Goal: Task Accomplishment & Management: Complete application form

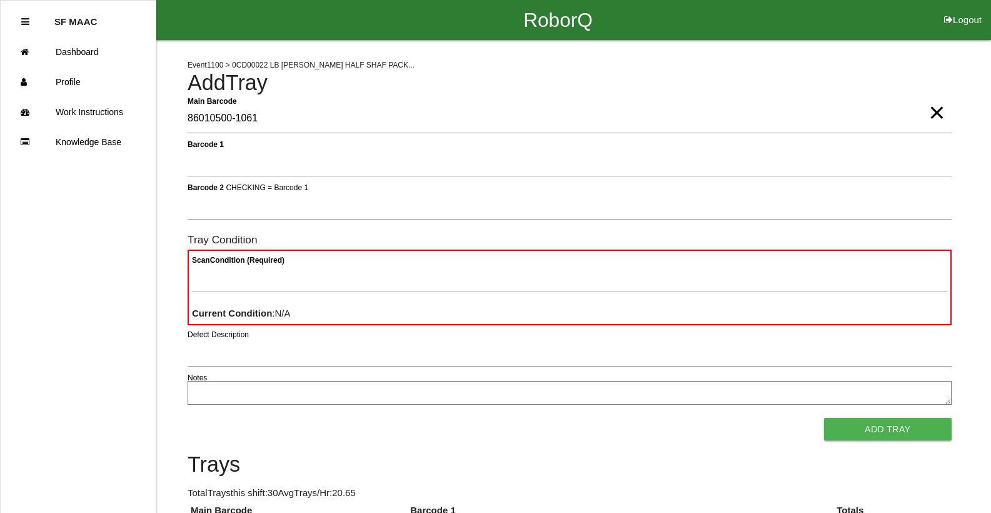
type Barcode "86010500-1061"
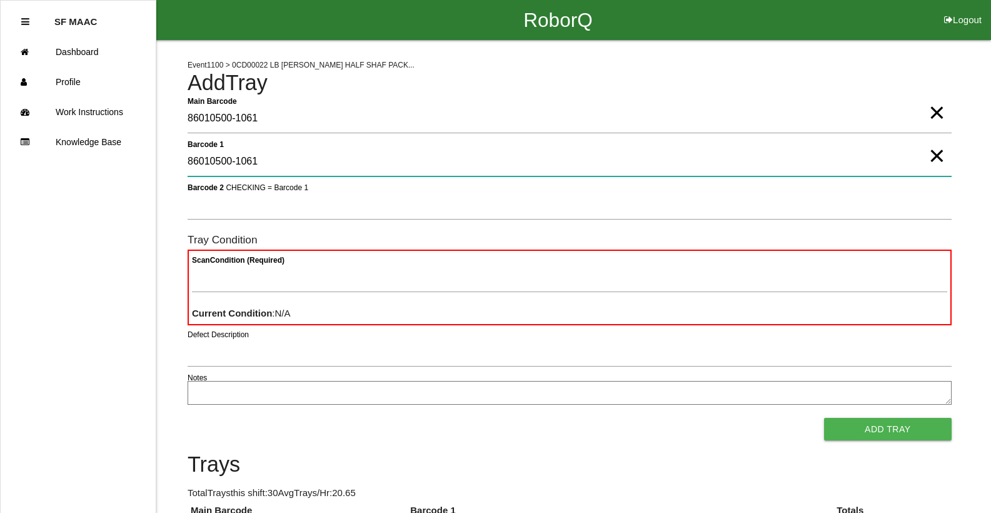
type 1 "86010500-1061"
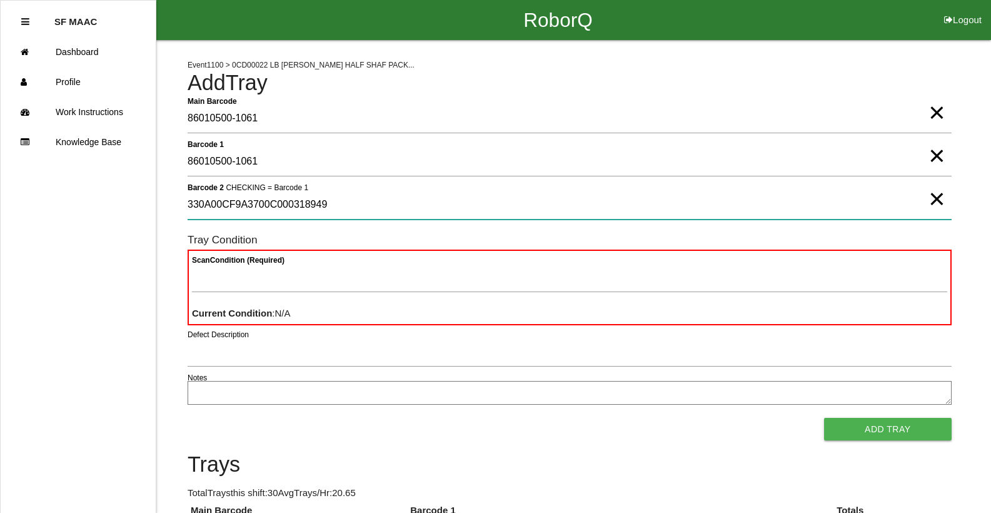
type 2 "330A00CF9A3700C000318949"
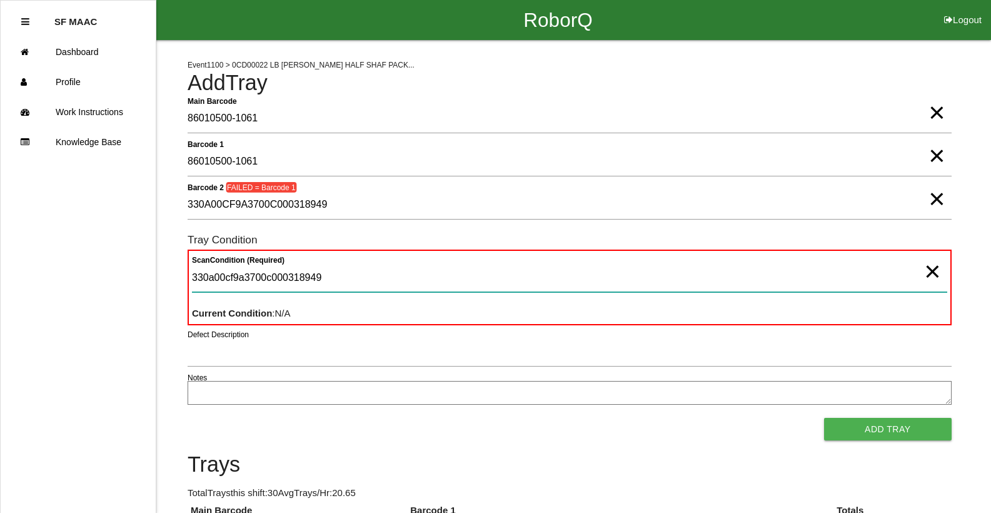
type Condition "330a00cf9a3700c000318949"
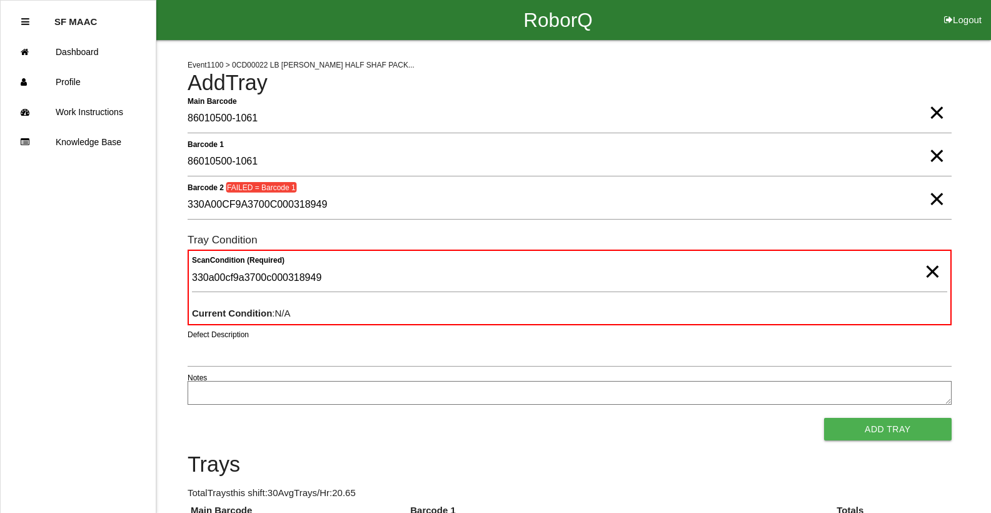
click at [939, 156] on span "×" at bounding box center [936, 143] width 16 height 25
click at [935, 198] on span "×" at bounding box center [936, 186] width 16 height 25
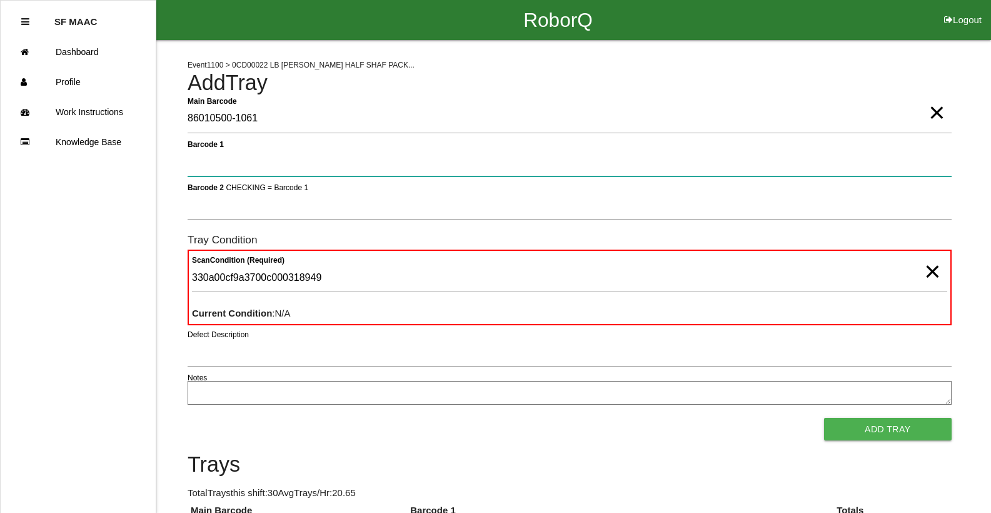
click at [920, 164] on 1 "Barcode 1" at bounding box center [570, 162] width 764 height 29
type 1 "330A00CF9A3700C000318949"
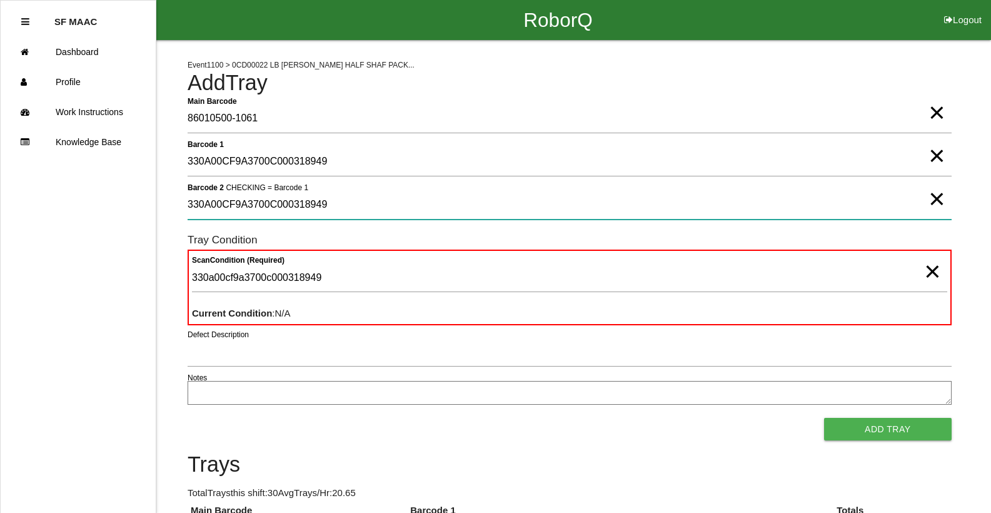
type 2 "330A00CF9A3700C000318949"
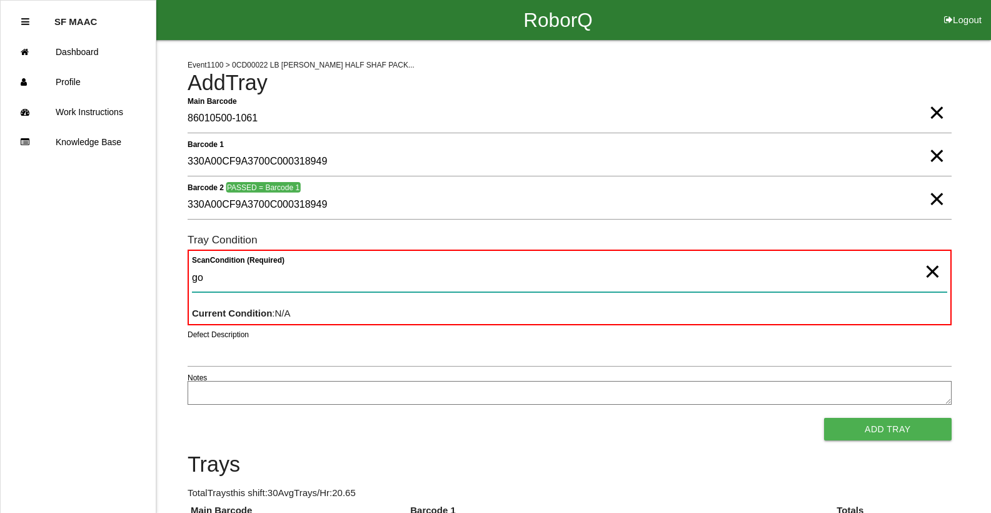
type Condition "goo"
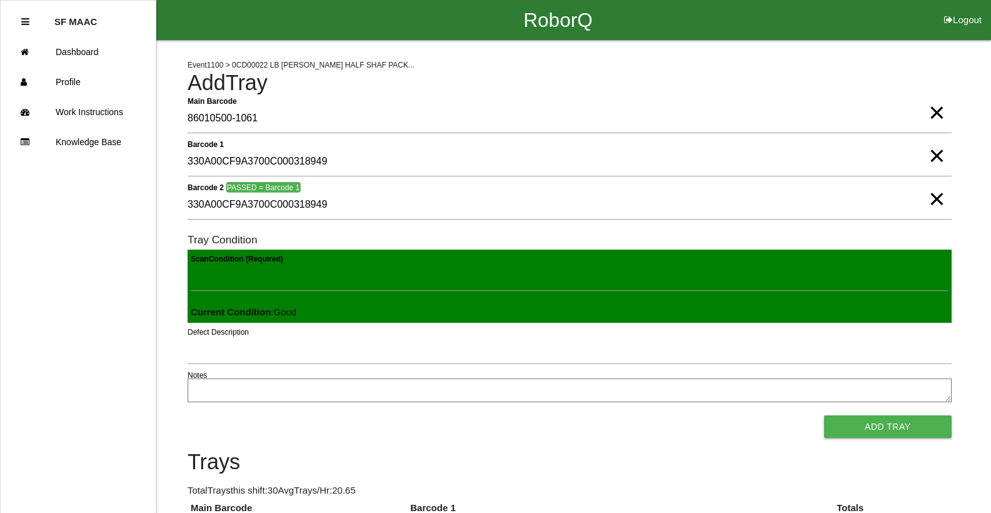
click at [824, 415] on button "Add Tray" at bounding box center [888, 426] width 128 height 23
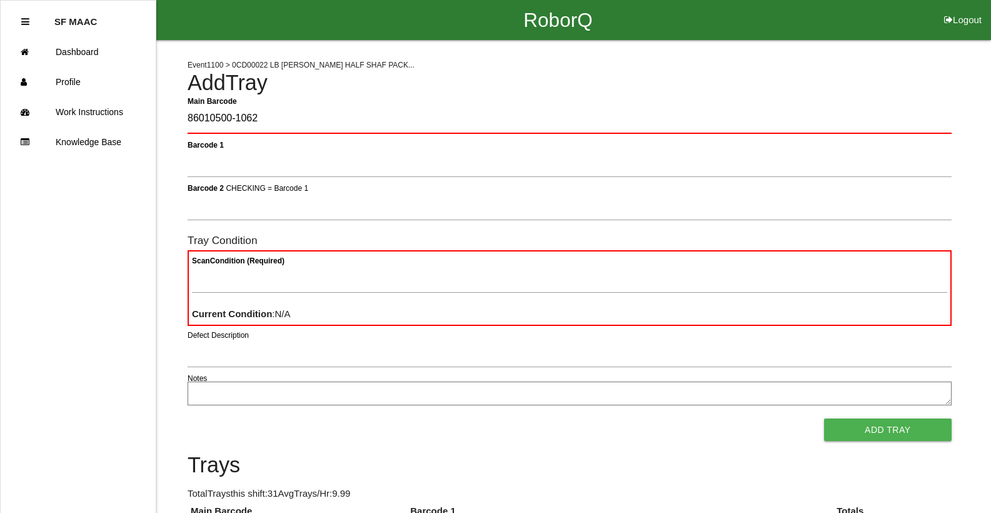
type Barcode "86010500-1062"
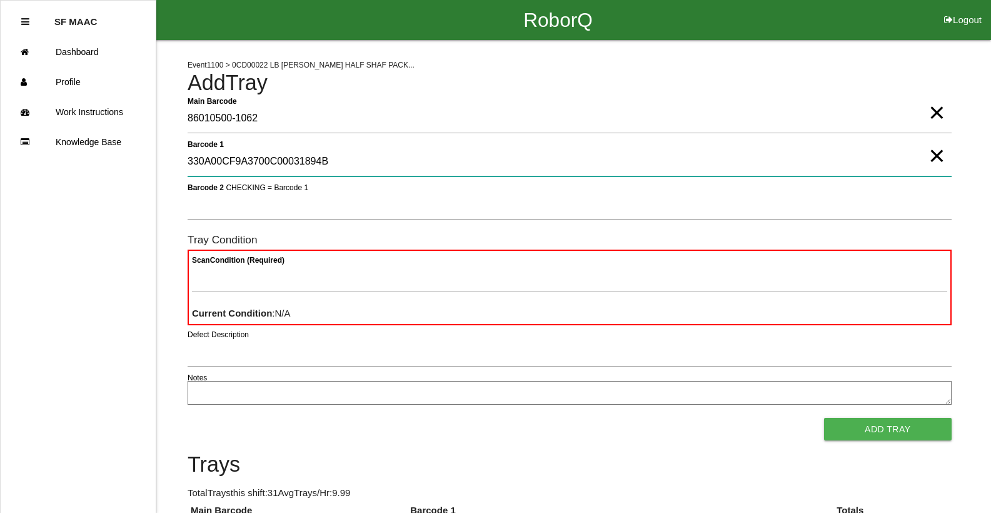
type 1 "330A00CF9A3700C00031894B"
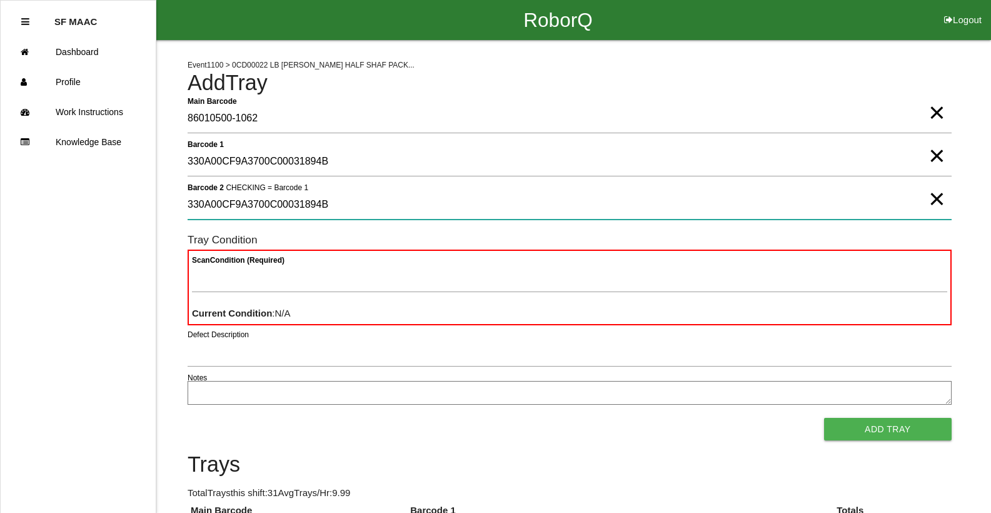
type 2 "330A00CF9A3700C00031894B"
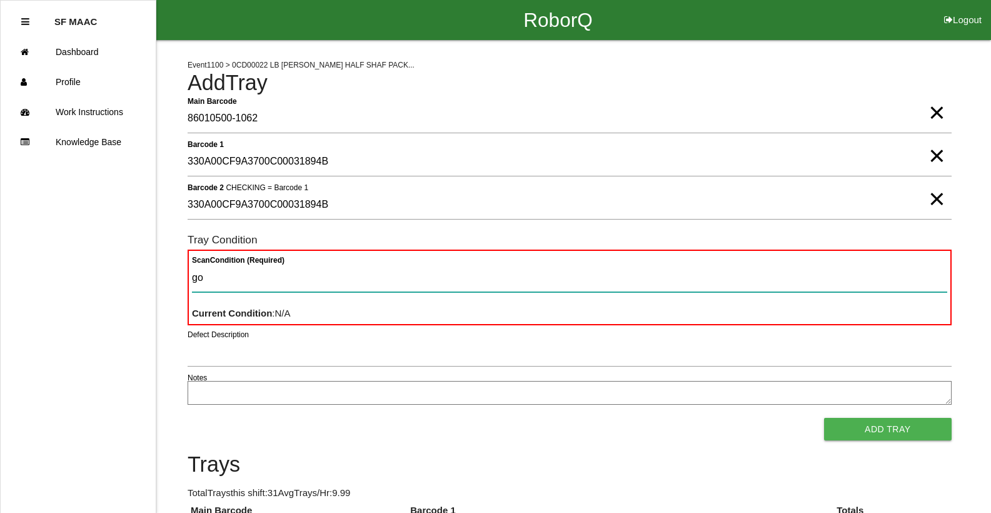
type Condition "goo"
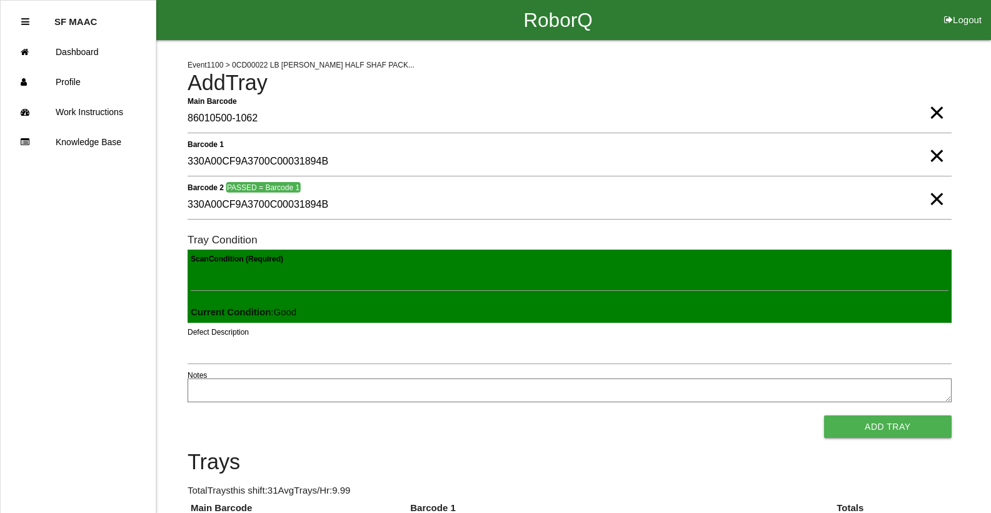
click at [824, 415] on button "Add Tray" at bounding box center [888, 426] width 128 height 23
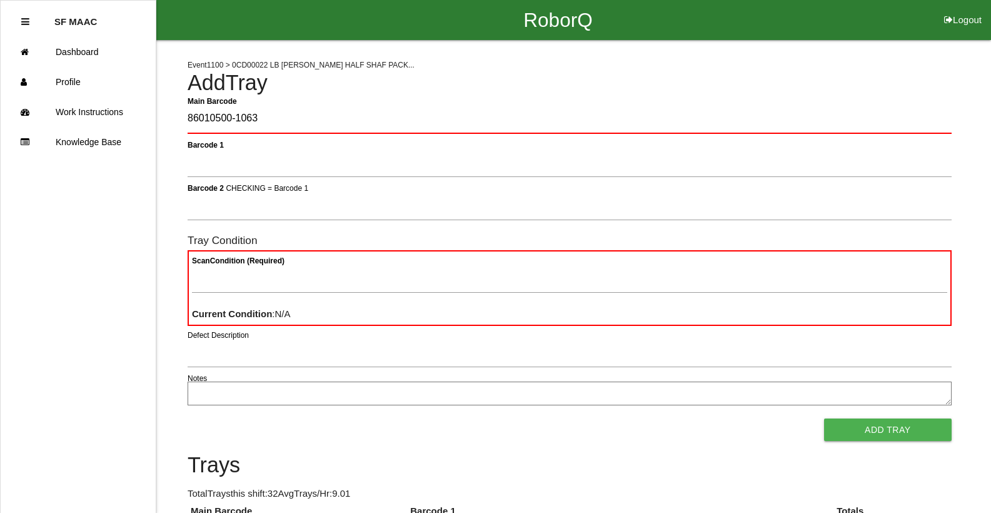
type Barcode "86010500-1063"
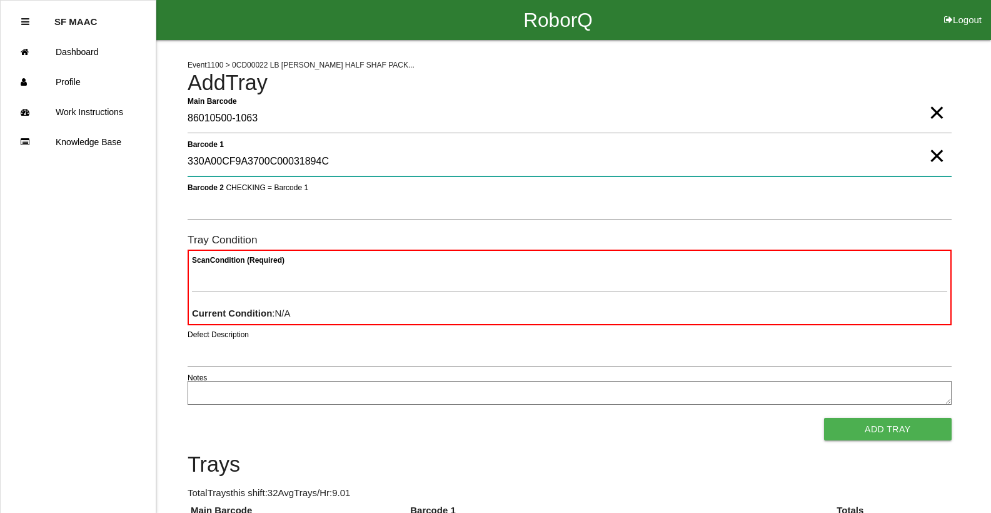
type 1 "330A00CF9A3700C00031894C"
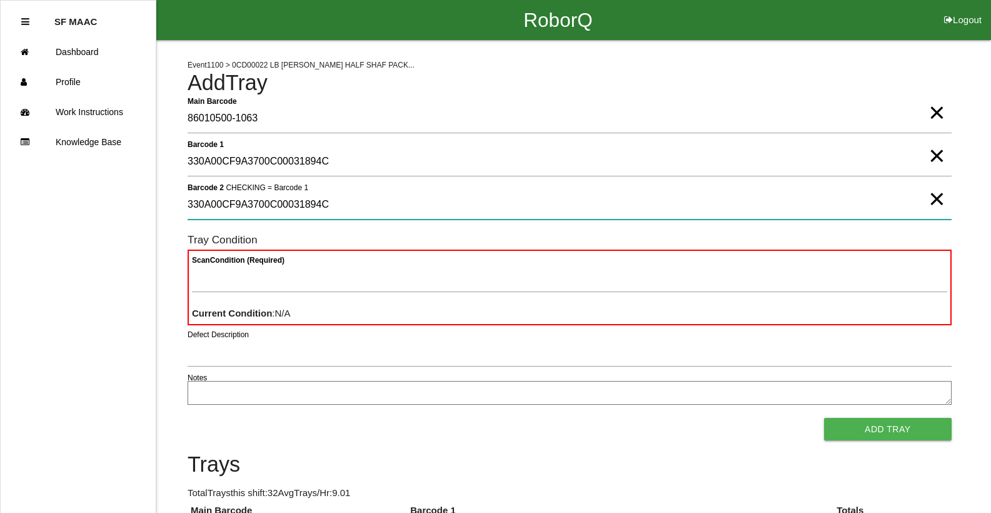
type 2 "330A00CF9A3700C00031894C"
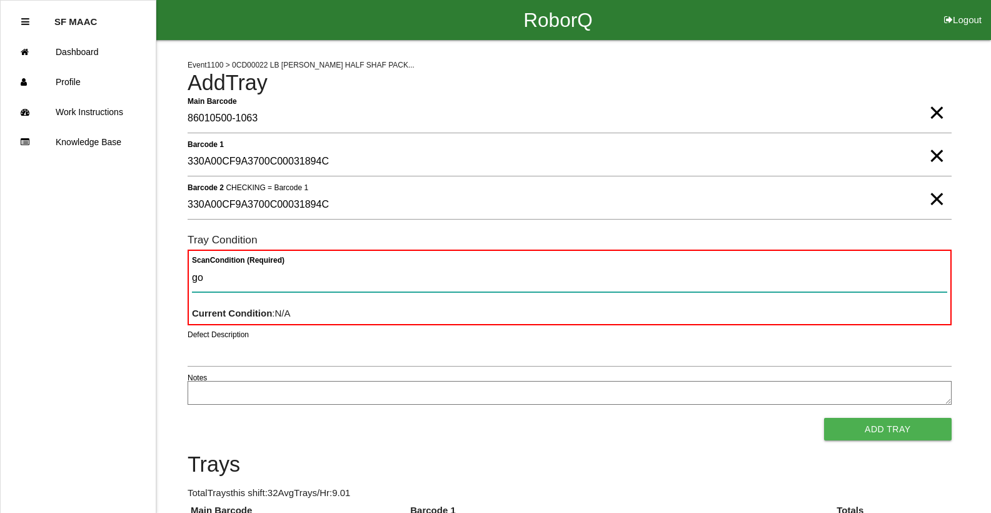
type Condition "goo"
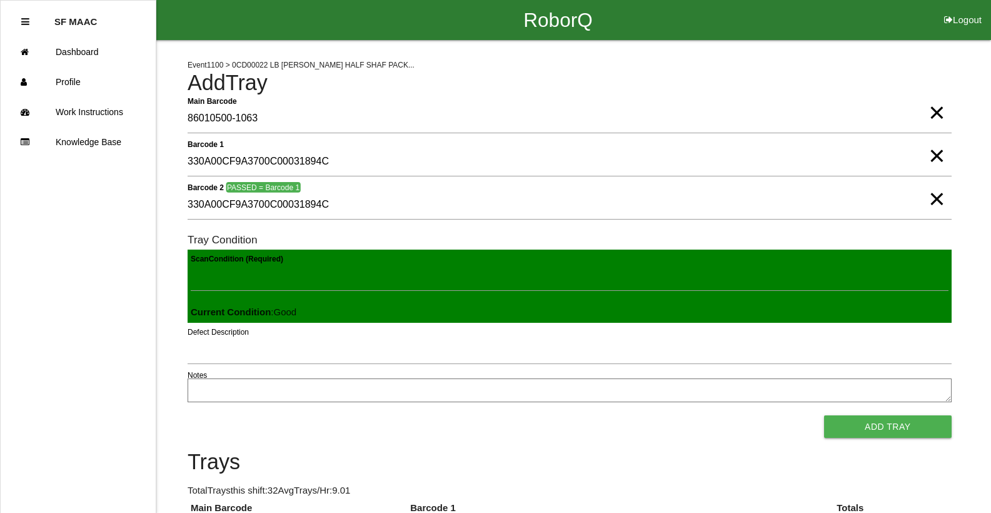
click at [824, 415] on button "Add Tray" at bounding box center [888, 426] width 128 height 23
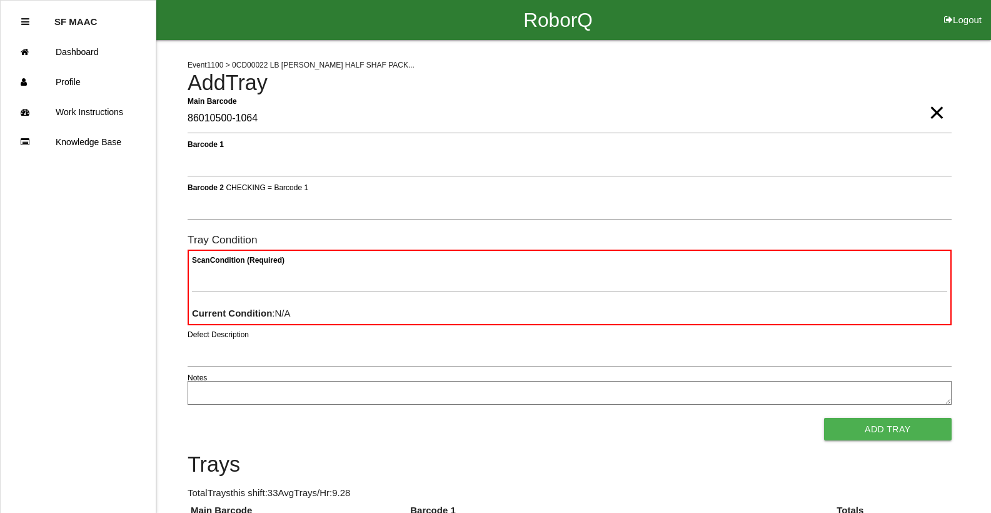
type Barcode "86010500-1064"
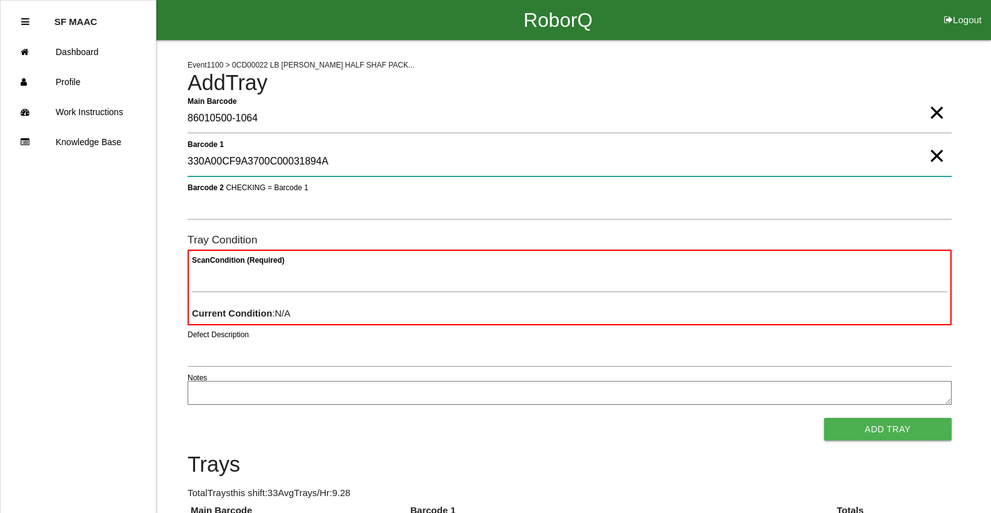
type 1 "330A00CF9A3700C00031894A"
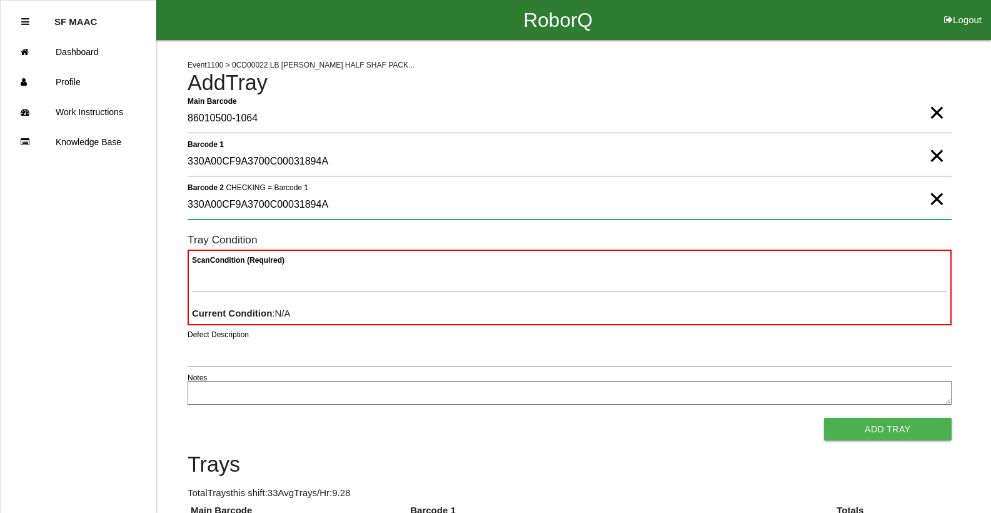
type 2 "330A00CF9A3700C00031894A"
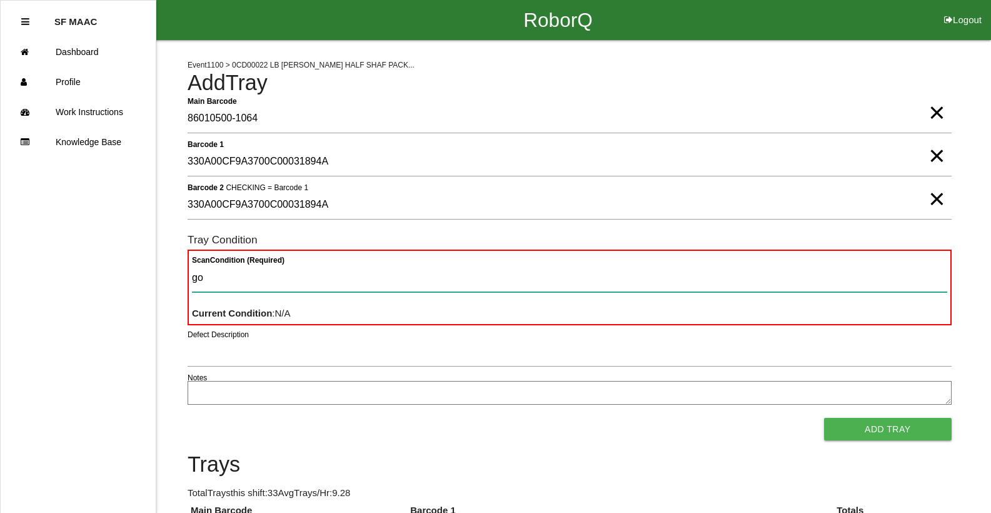
type Condition "goo"
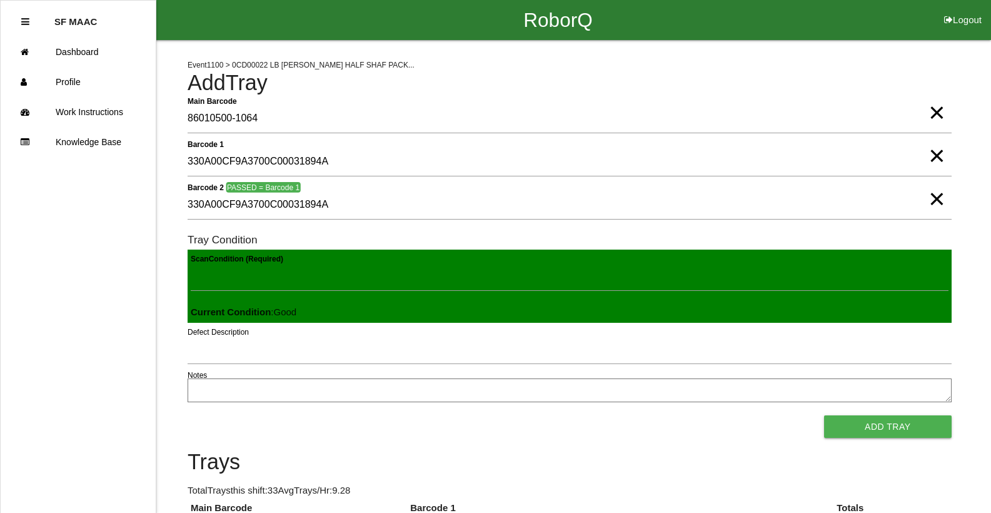
click at [824, 415] on button "Add Tray" at bounding box center [888, 426] width 128 height 23
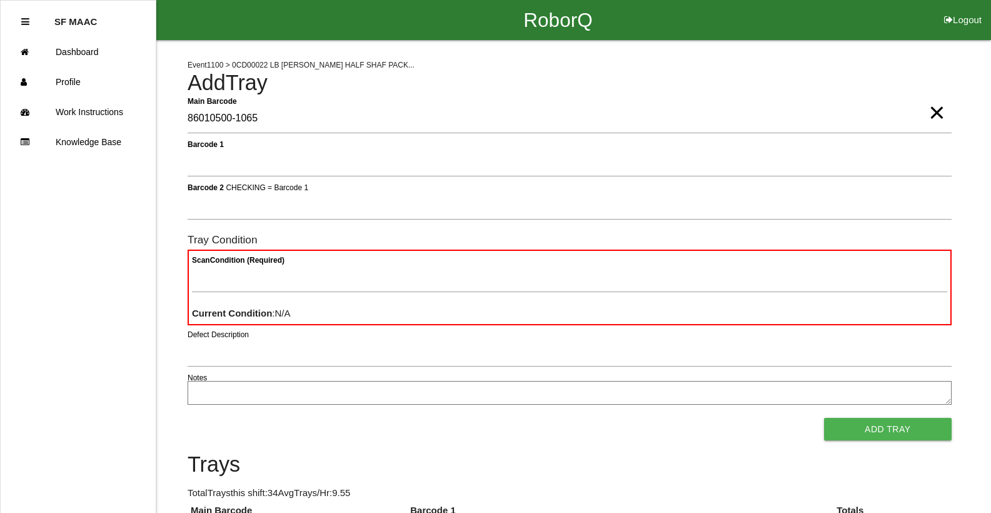
type Barcode "86010500-1065"
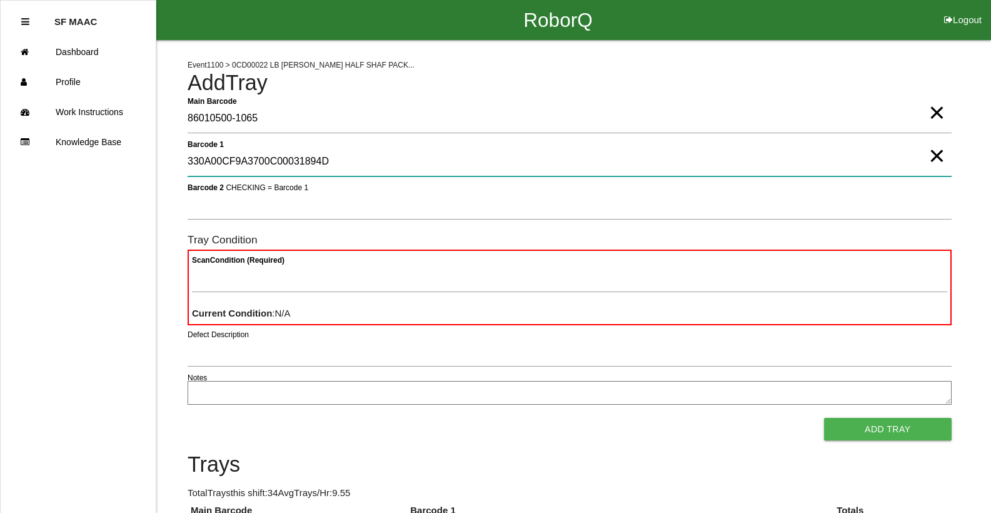
type 1 "330A00CF9A3700C00031894D"
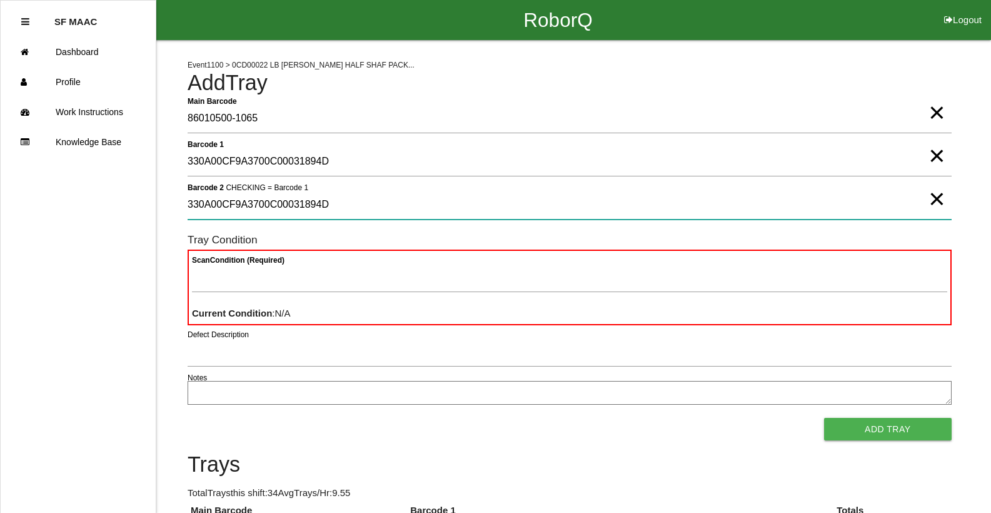
type 2 "330A00CF9A3700C00031894D"
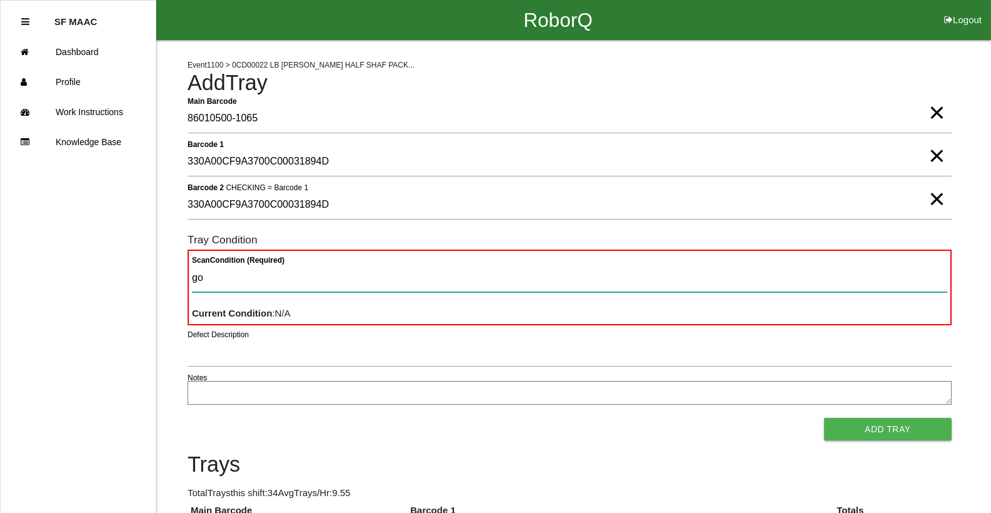
type Condition "goo"
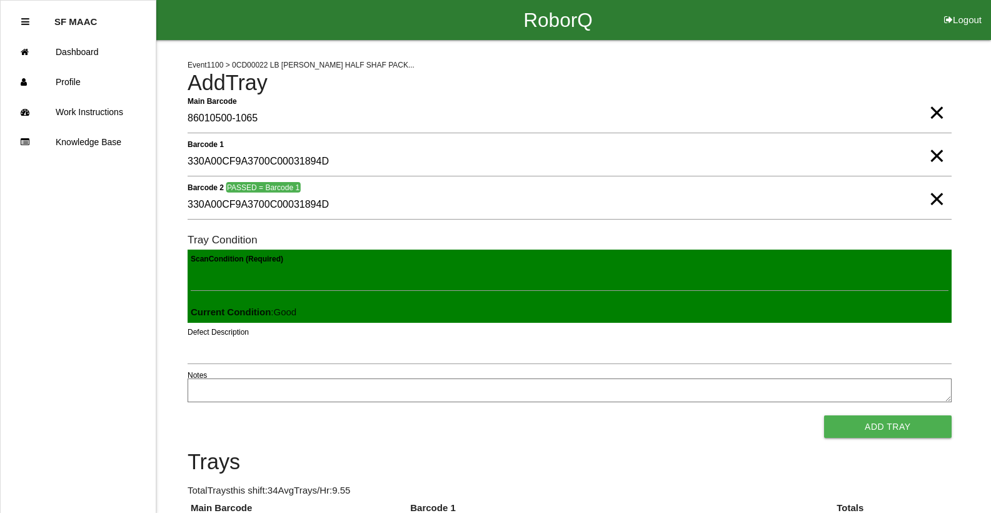
click at [824, 415] on button "Add Tray" at bounding box center [888, 426] width 128 height 23
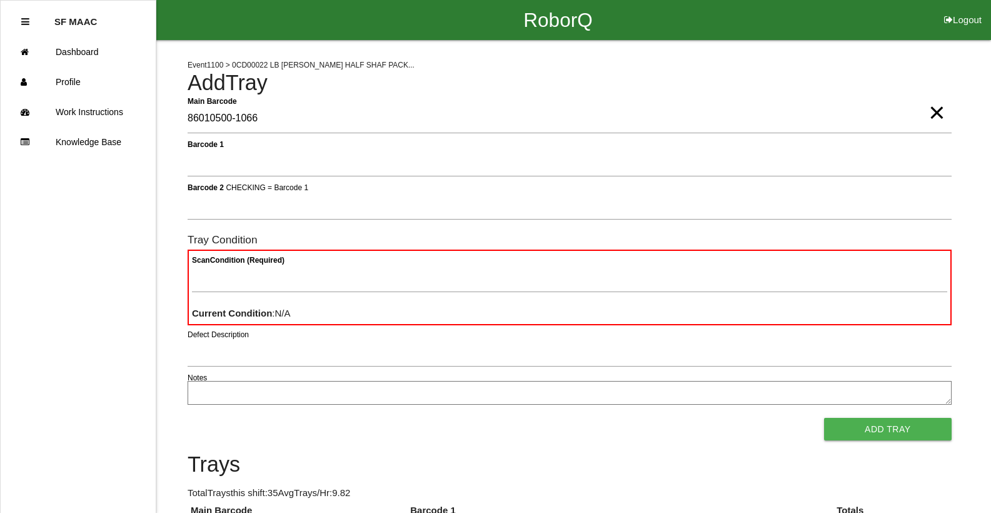
type Barcode "86010500-1066"
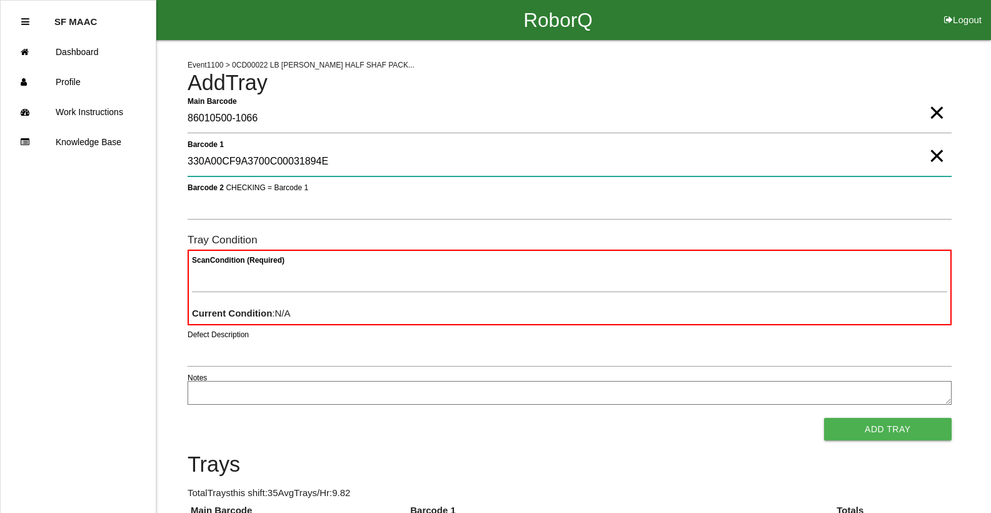
type 1 "330A00CF9A3700C00031894E"
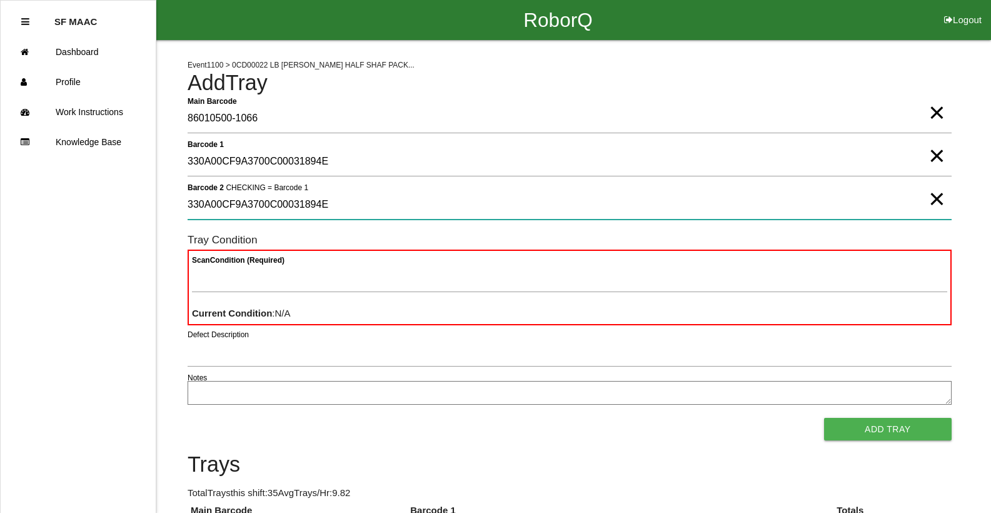
type 2 "330A00CF9A3700C00031894E"
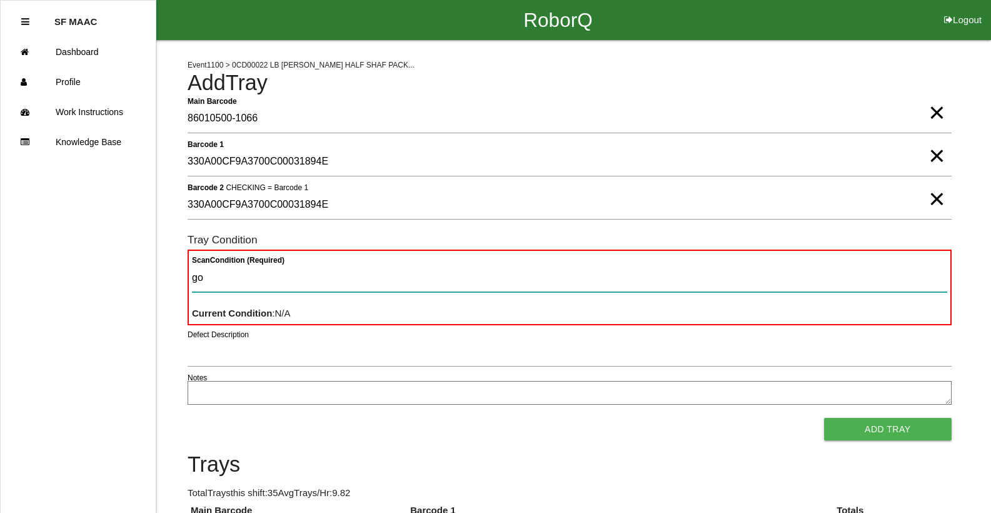
type Condition "goo"
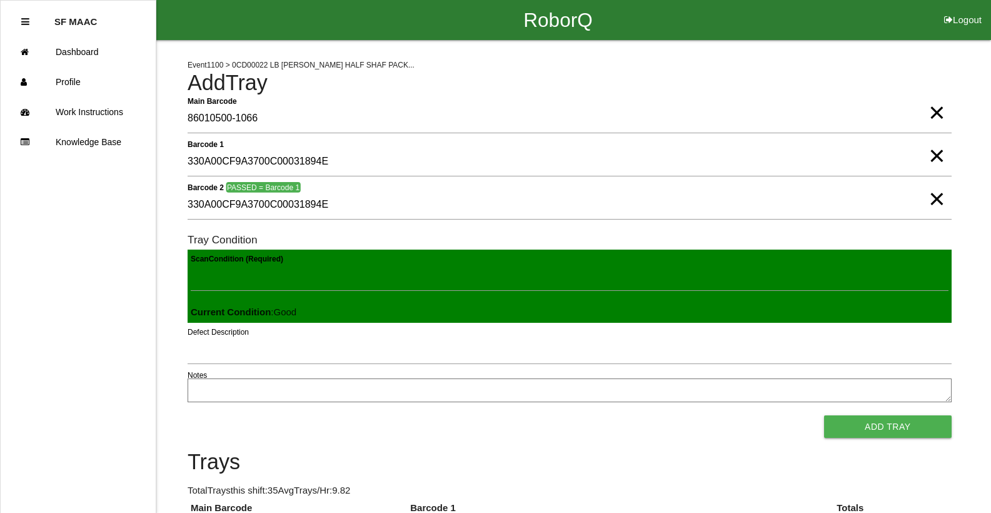
click at [824, 415] on button "Add Tray" at bounding box center [888, 426] width 128 height 23
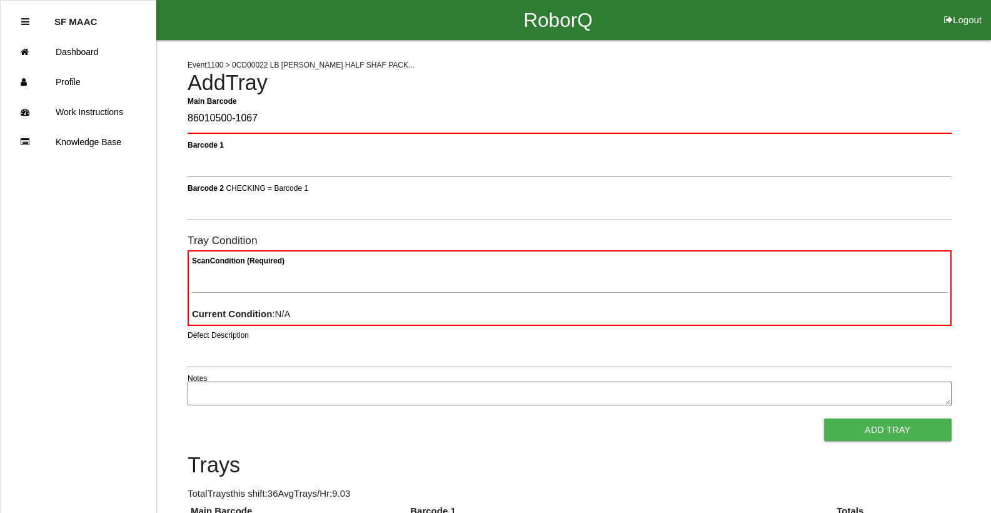
type Barcode "86010500-1067"
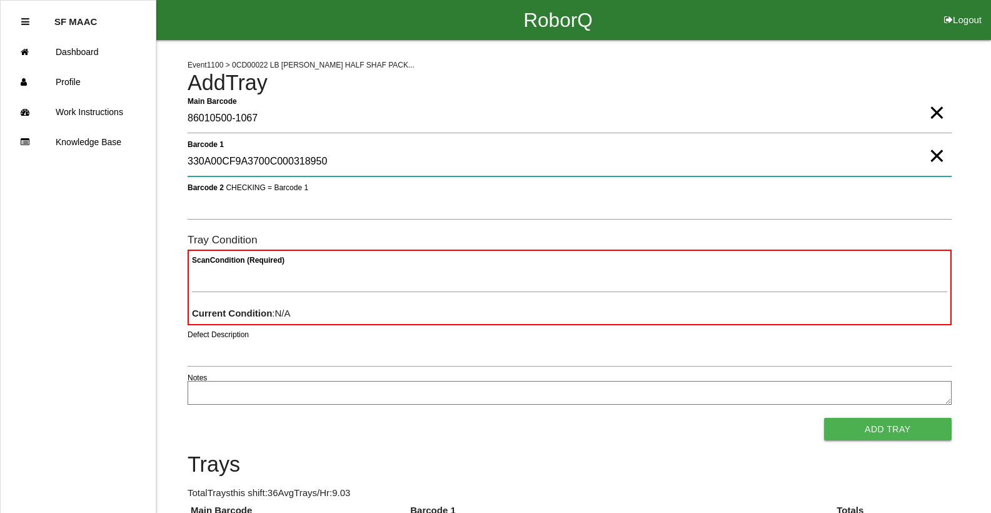
type 1 "330A00CF9A3700C000318950"
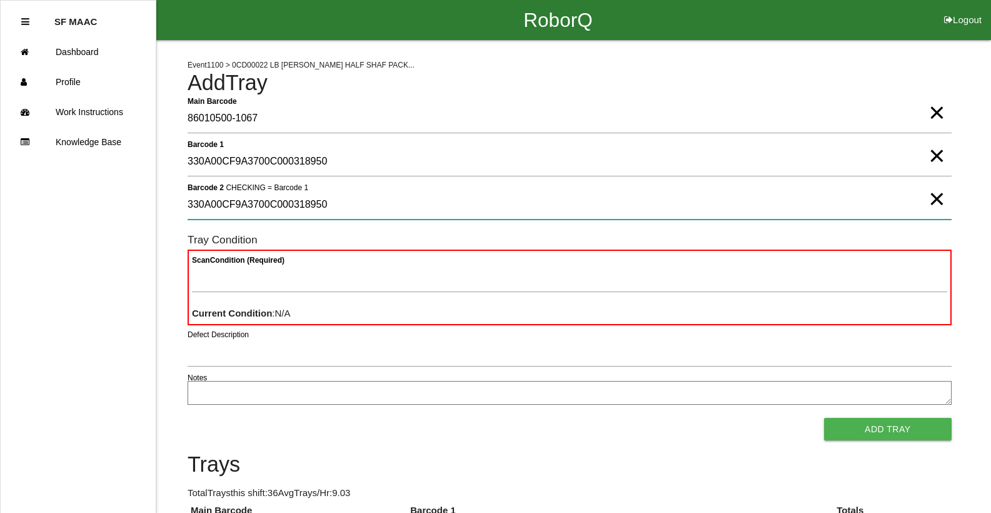
type 2 "330A00CF9A3700C000318950"
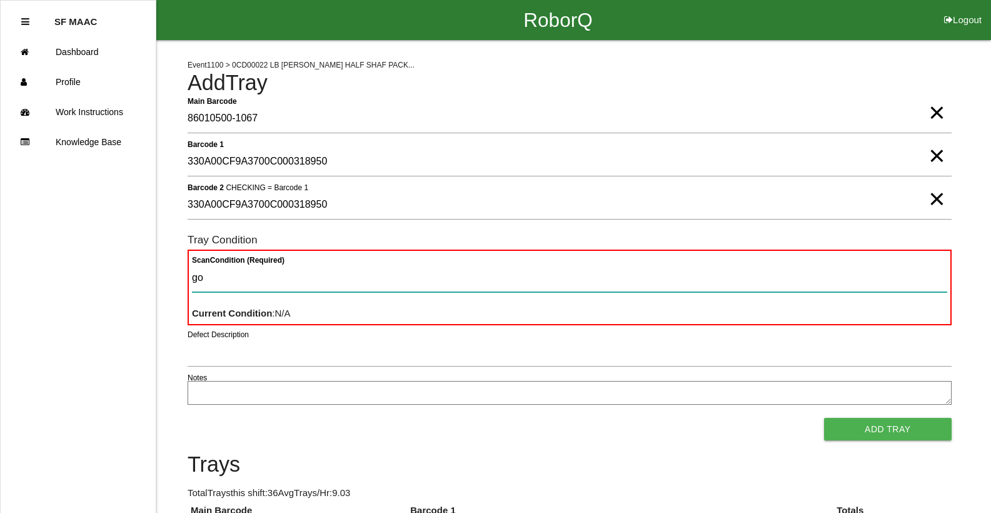
type Condition "goo"
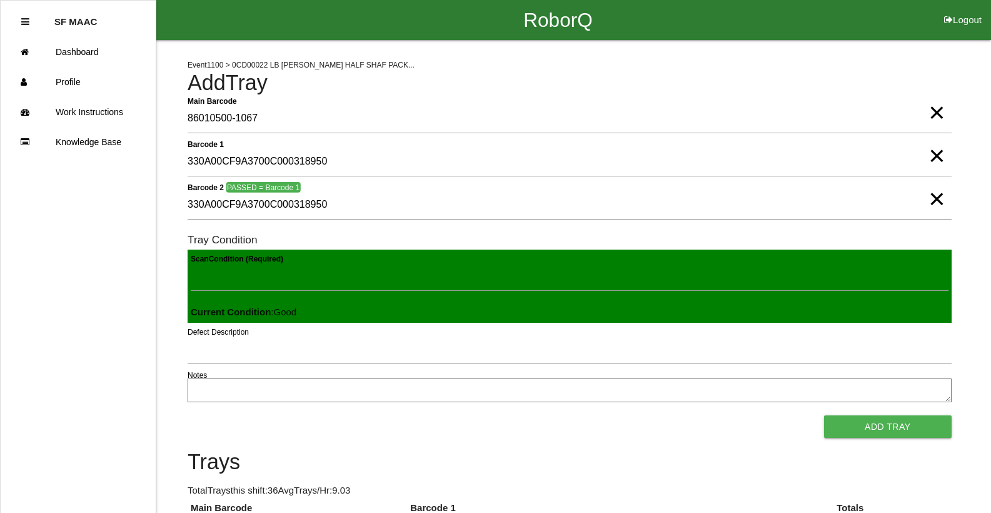
click at [824, 415] on button "Add Tray" at bounding box center [888, 426] width 128 height 23
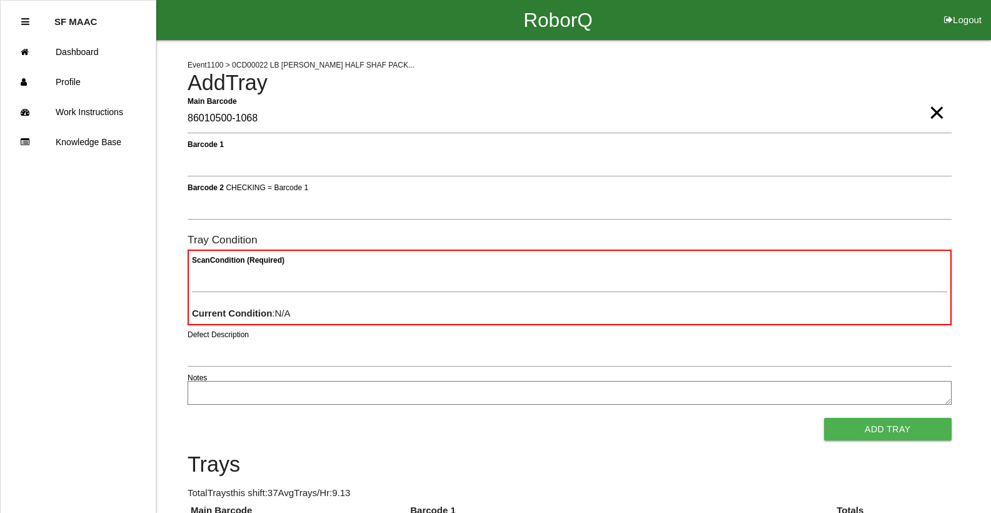
type Barcode "86010500-1068"
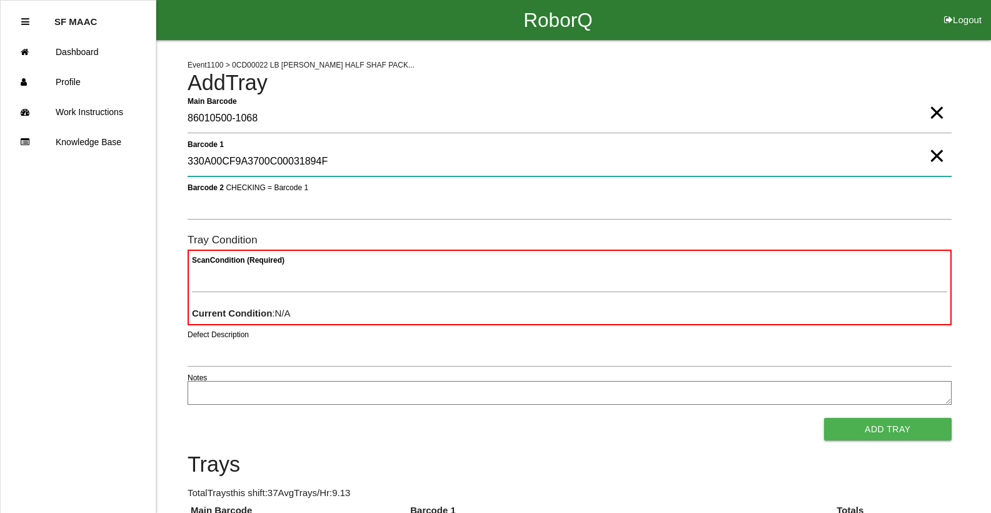
type 1 "330A00CF9A3700C00031894F"
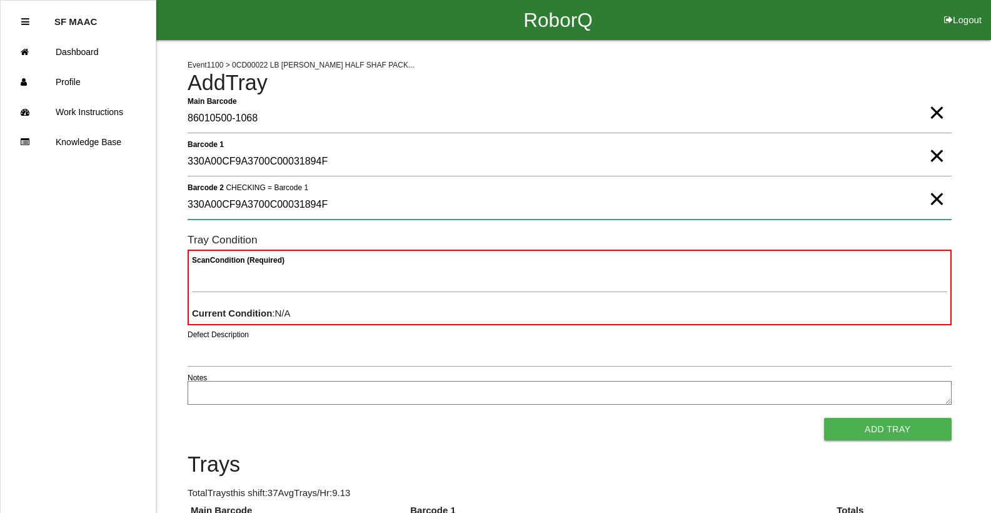
type 2 "330A00CF9A3700C00031894F"
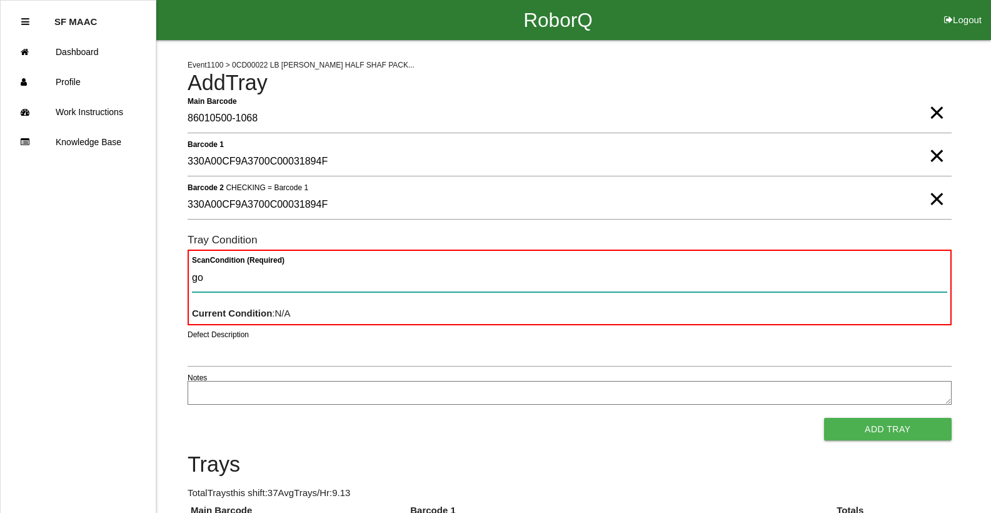
type Condition "goo"
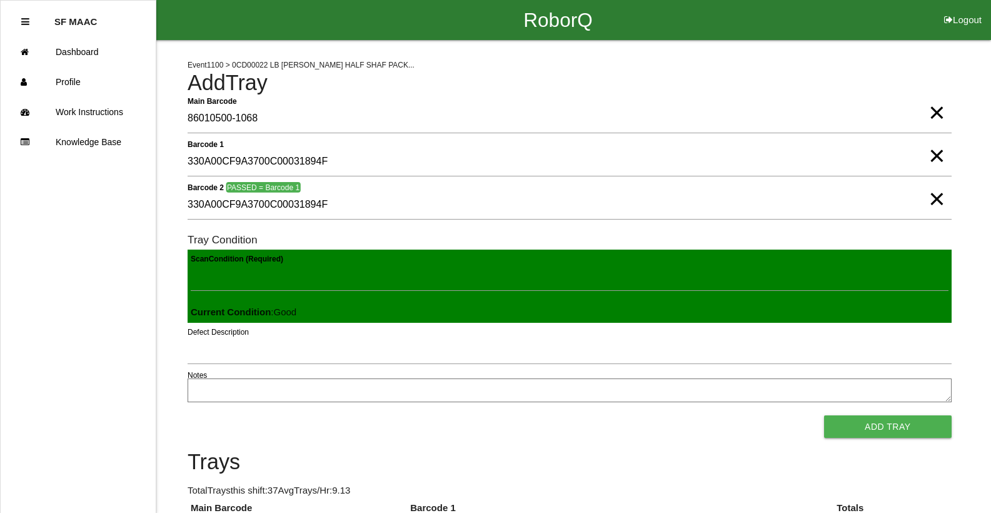
click at [824, 415] on button "Add Tray" at bounding box center [888, 426] width 128 height 23
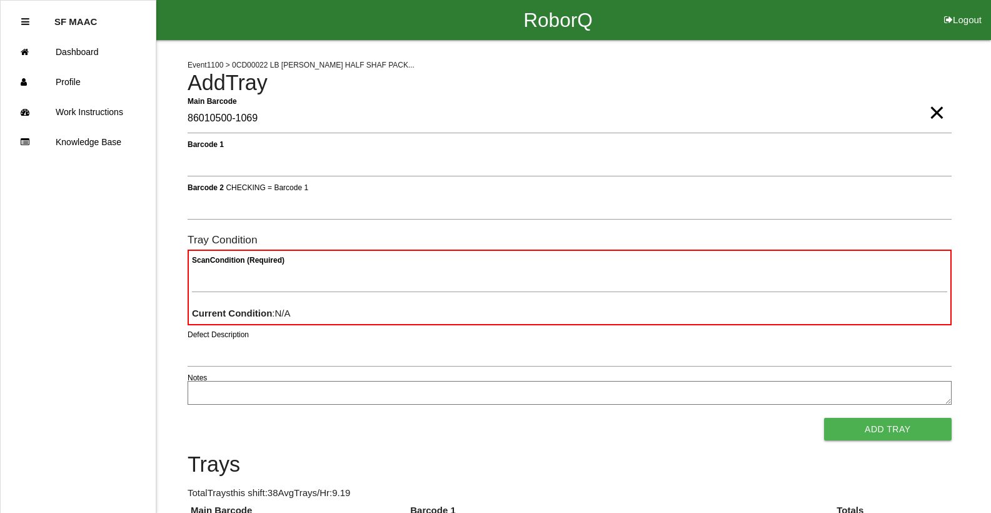
type Barcode "86010500-1069"
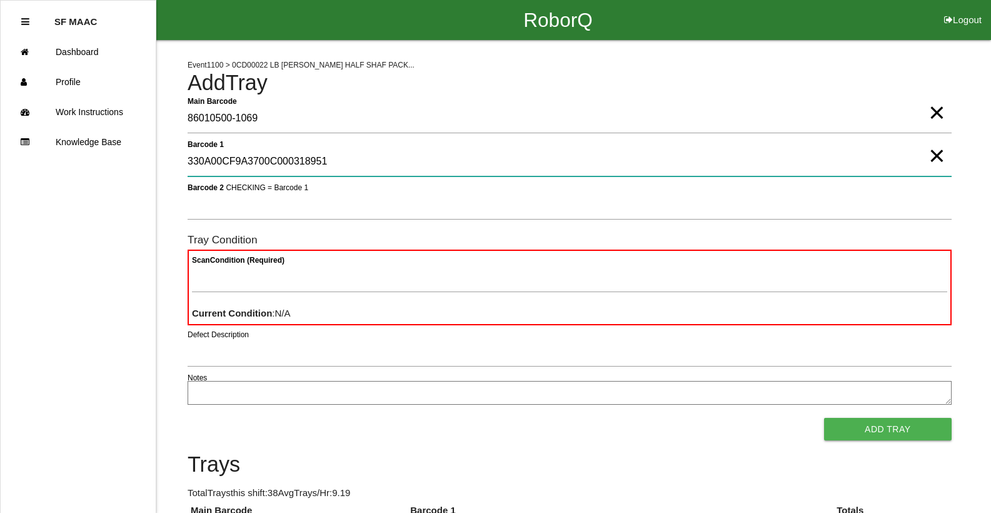
type 1 "330A00CF9A3700C000318951"
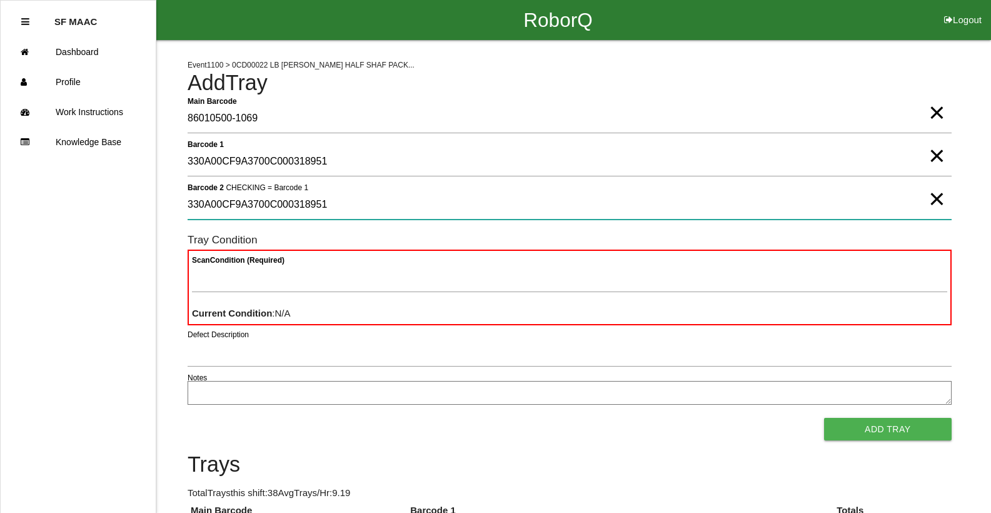
type 2 "330A00CF9A3700C000318951"
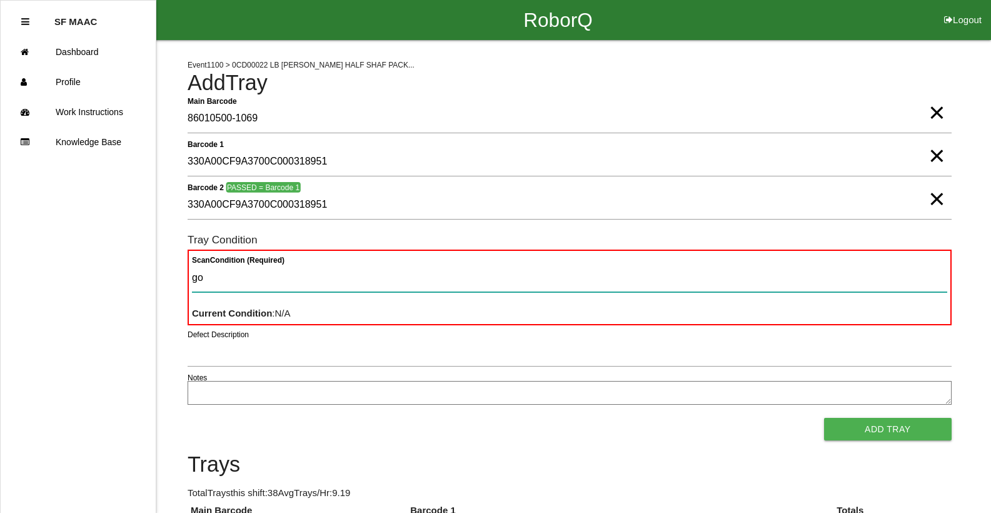
type Condition "goo"
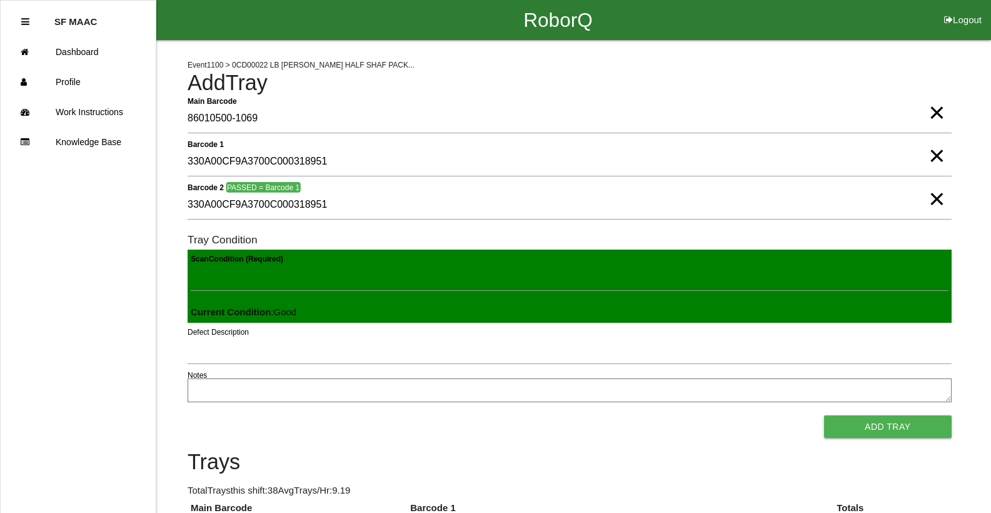
click at [824, 415] on button "Add Tray" at bounding box center [888, 426] width 128 height 23
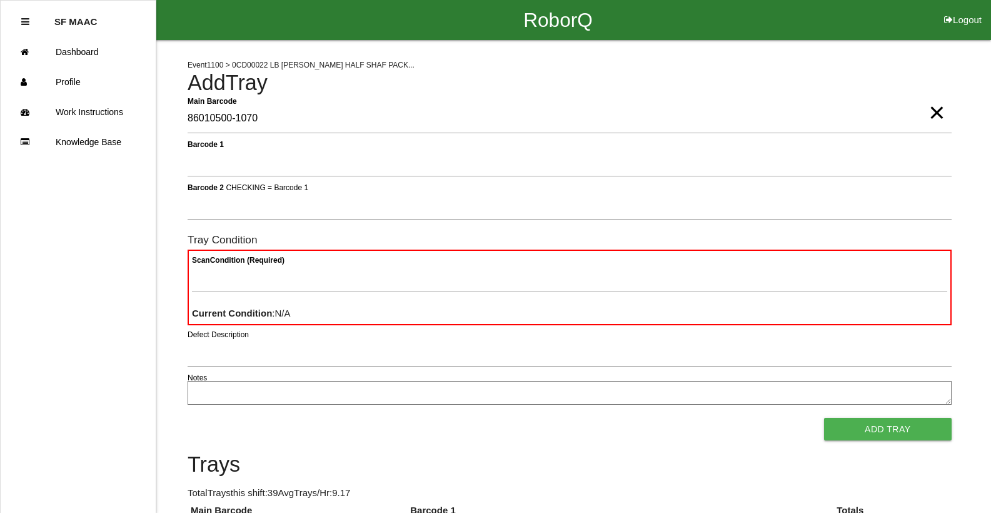
type Barcode "86010500-1070"
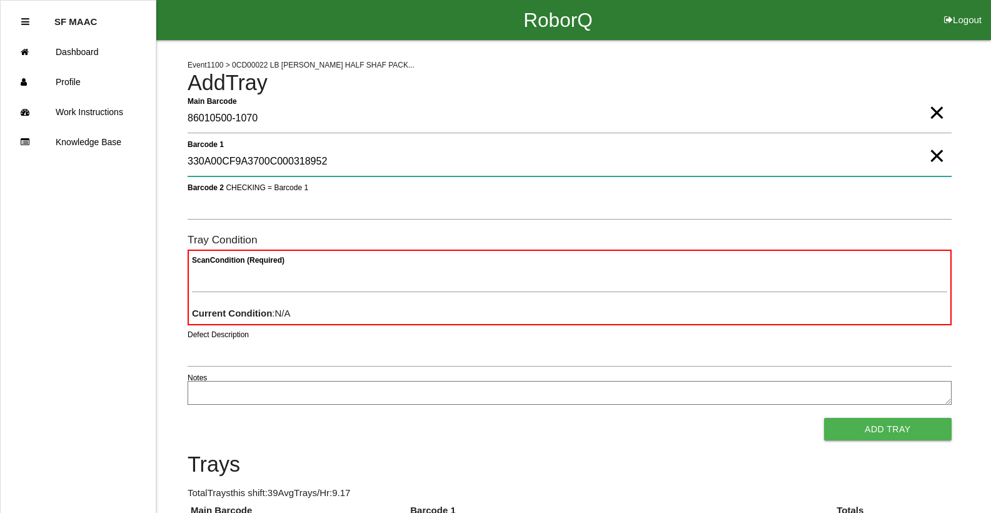
type 1 "330A00CF9A3700C000318952"
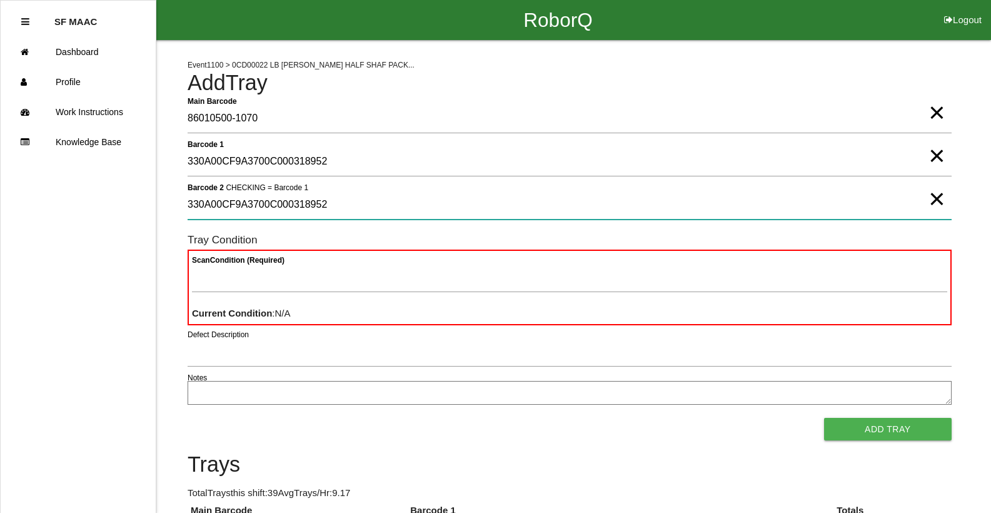
type 2 "330A00CF9A3700C000318952"
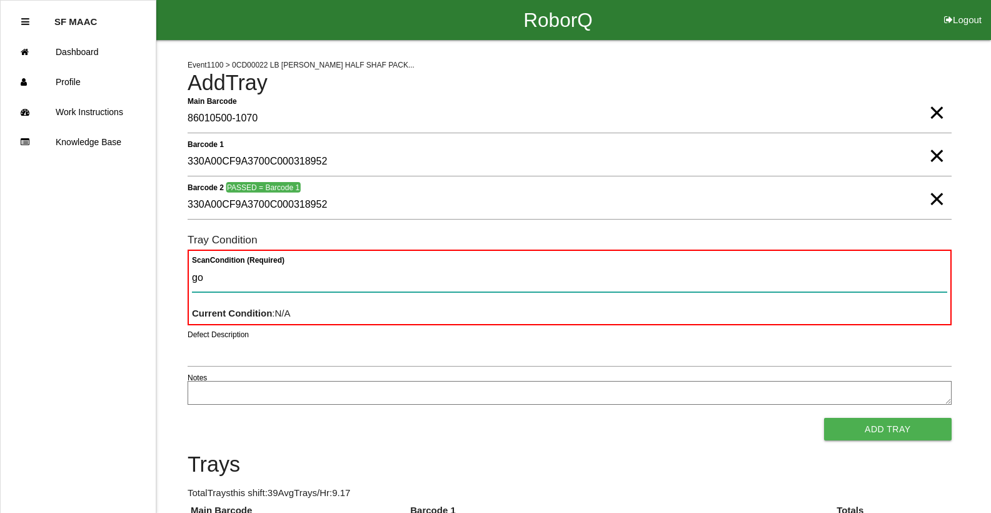
type Condition "goo"
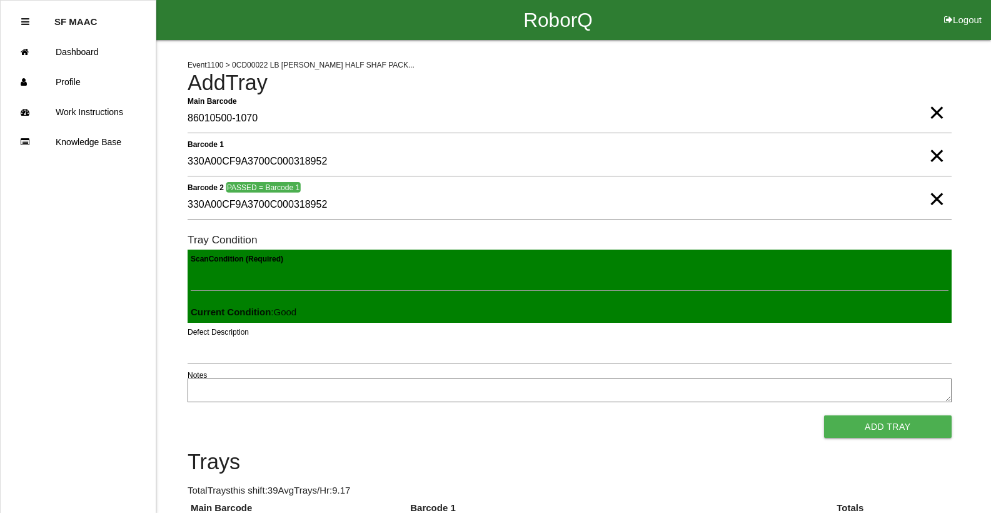
click at [824, 415] on button "Add Tray" at bounding box center [888, 426] width 128 height 23
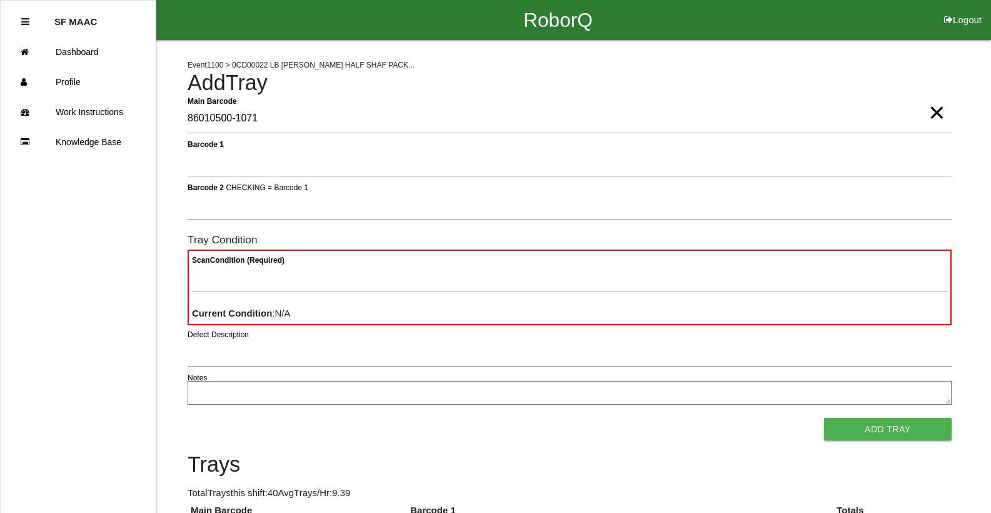
type Barcode "86010500-1071"
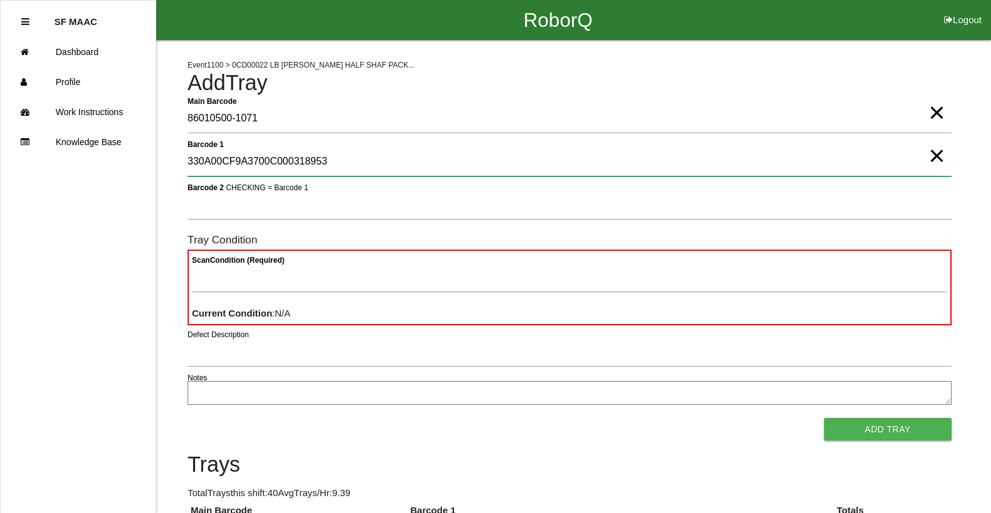
type 1 "330A00CF9A3700C000318953"
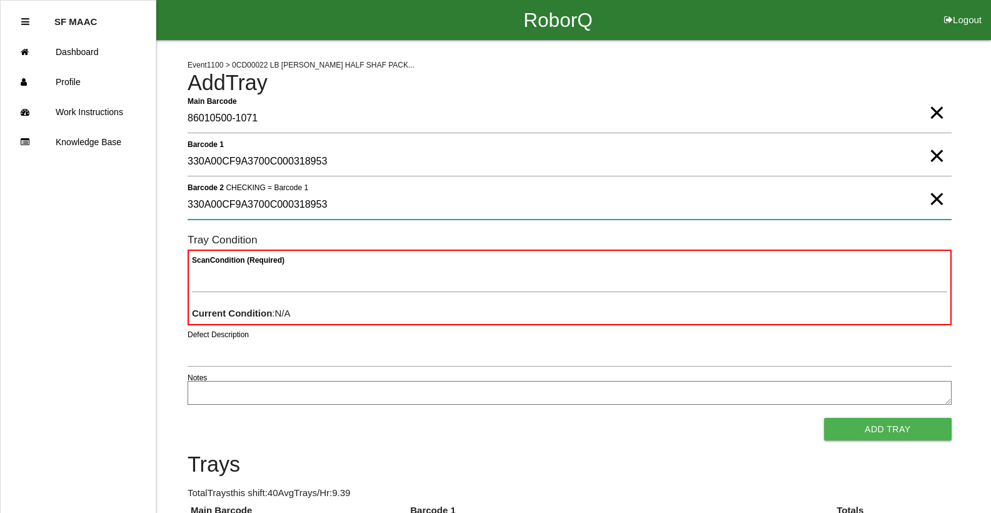
type 2 "330A00CF9A3700C000318953"
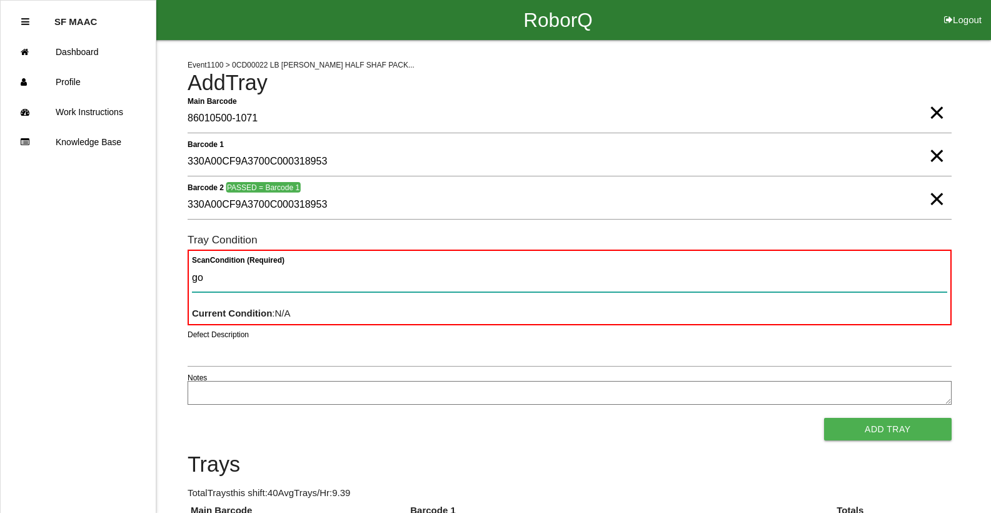
type Condition "goo"
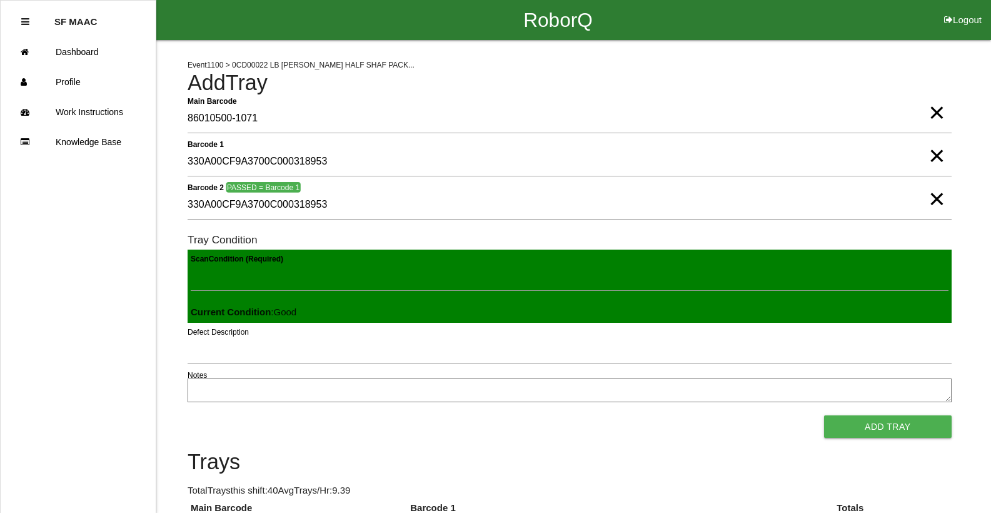
click at [824, 415] on button "Add Tray" at bounding box center [888, 426] width 128 height 23
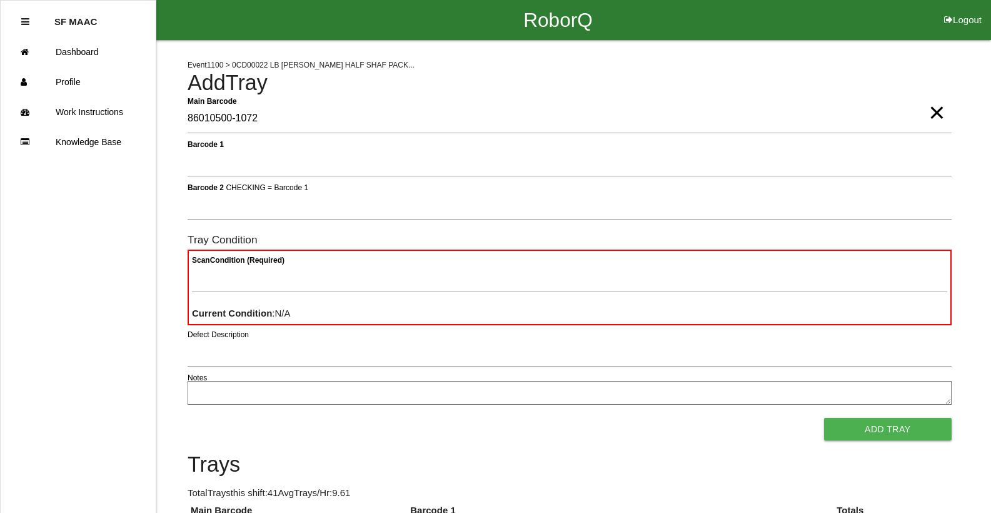
type Barcode "86010500-1072"
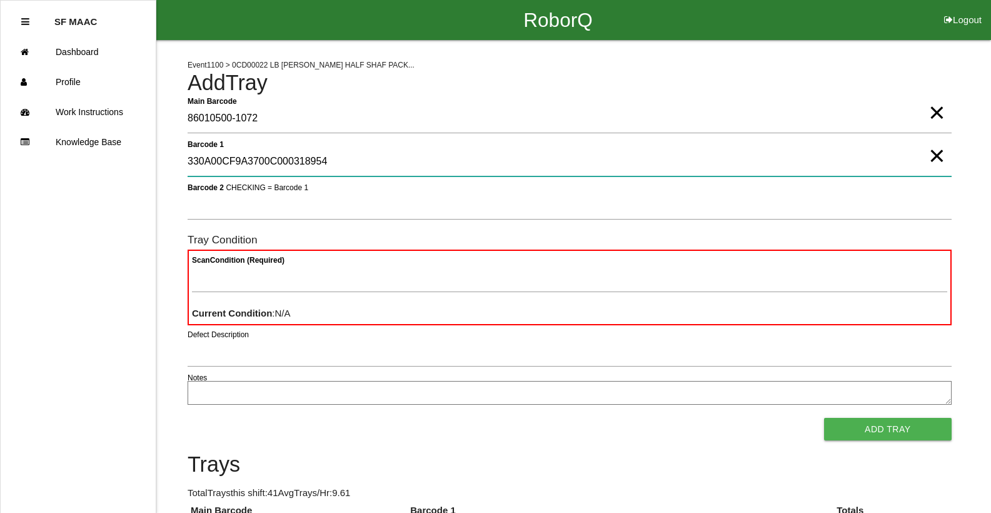
type 1 "330A00CF9A3700C000318954"
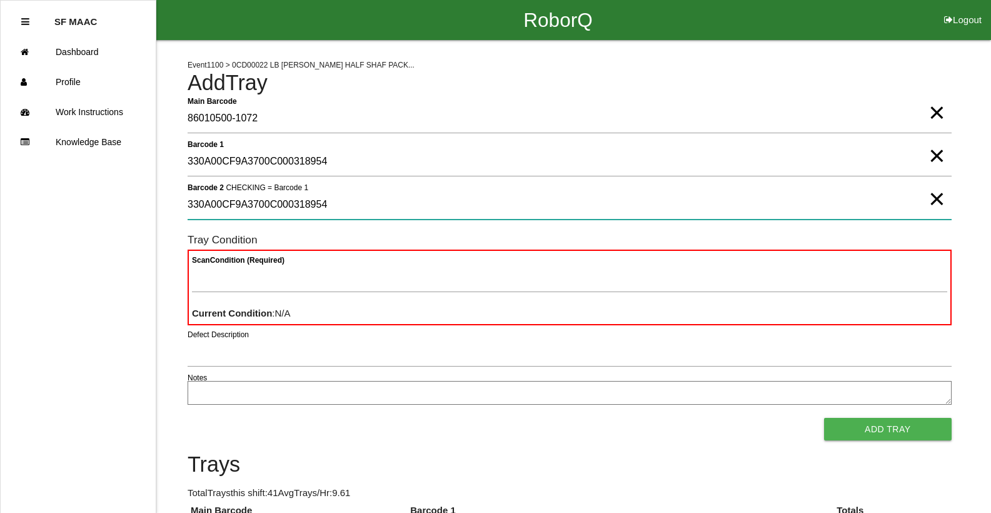
type 2 "330A00CF9A3700C000318954"
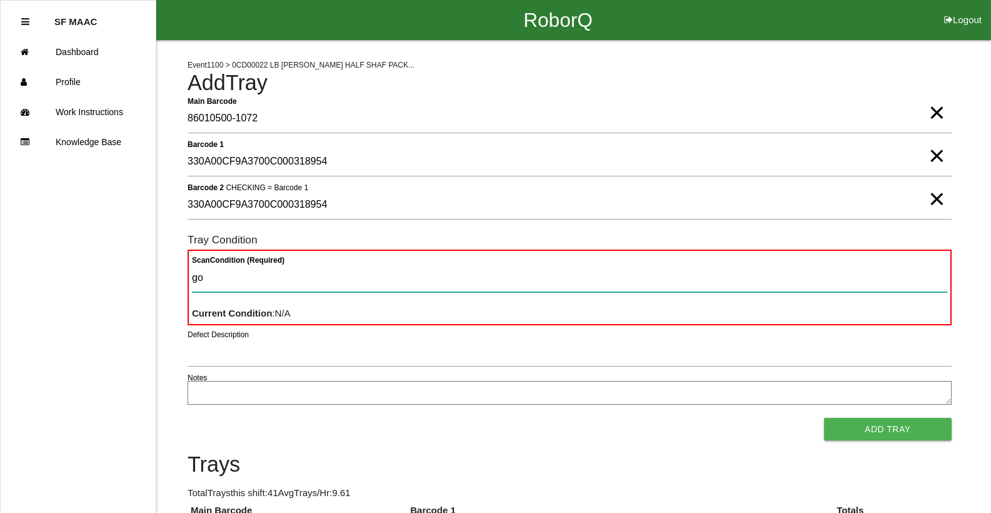
type Condition "goo"
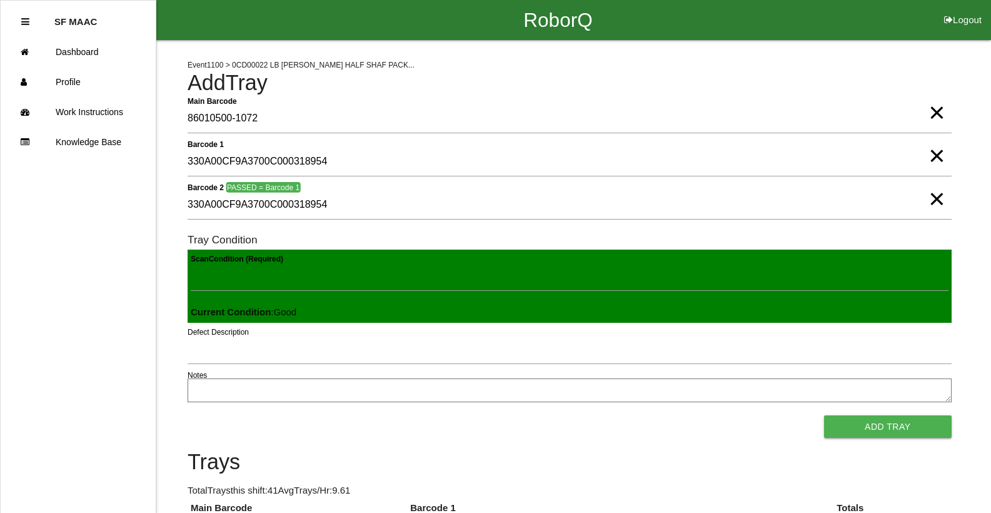
click at [824, 415] on button "Add Tray" at bounding box center [888, 426] width 128 height 23
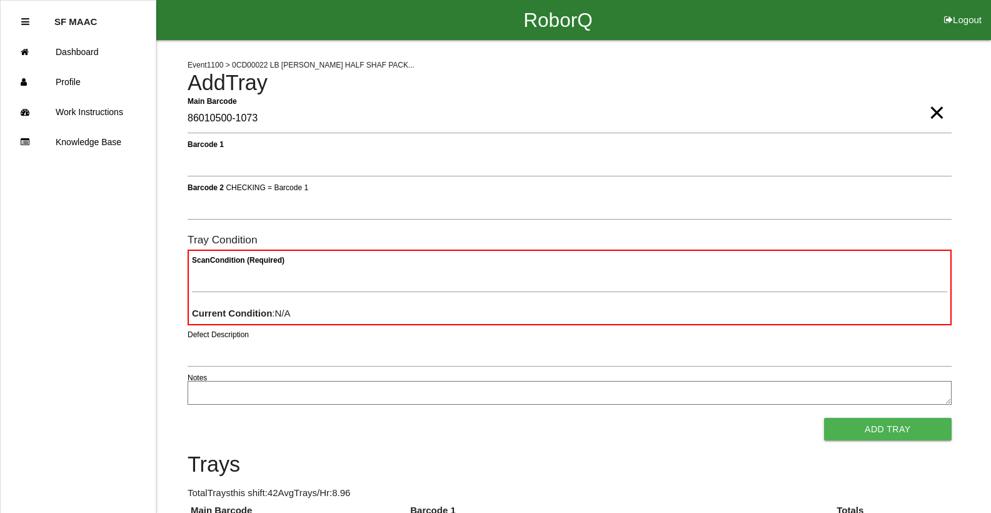
type Barcode "86010500-1073"
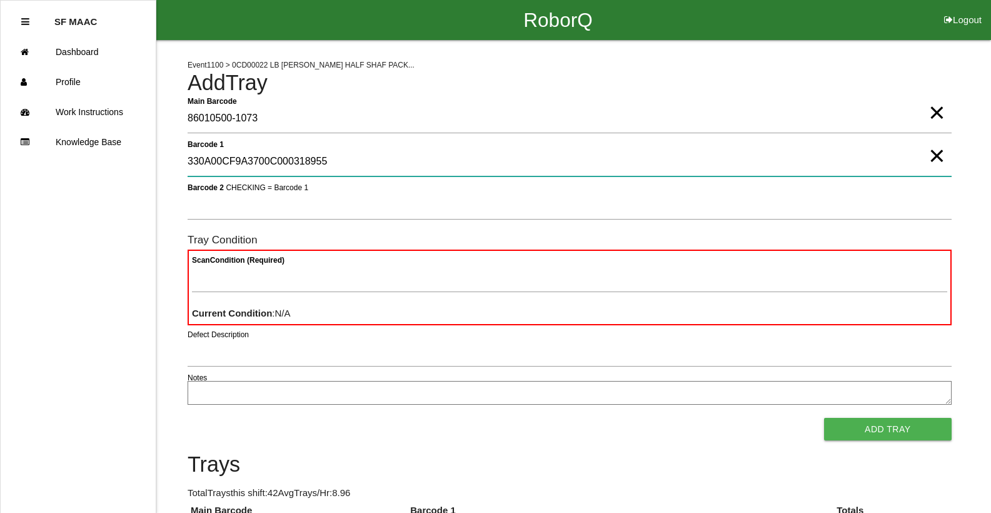
type 1 "330A00CF9A3700C000318955"
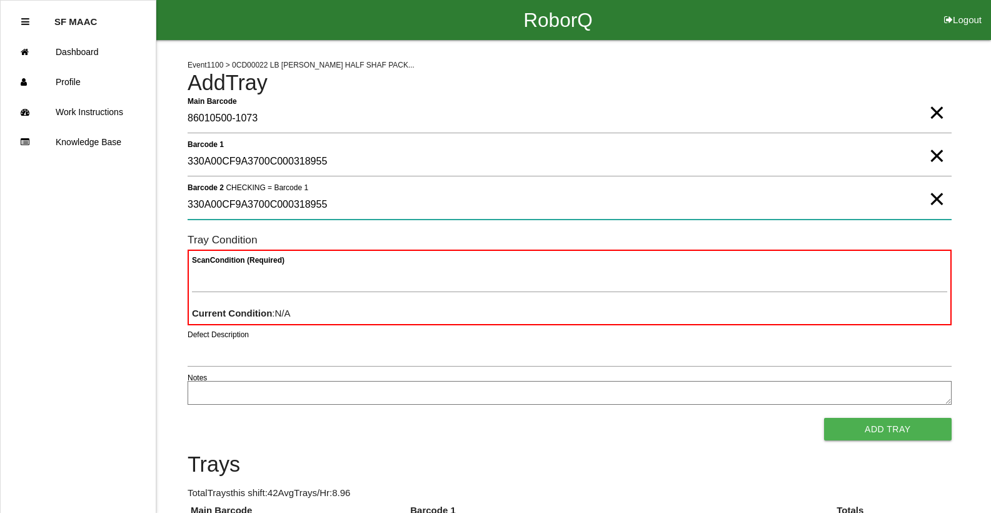
type 2 "330A00CF9A3700C000318955"
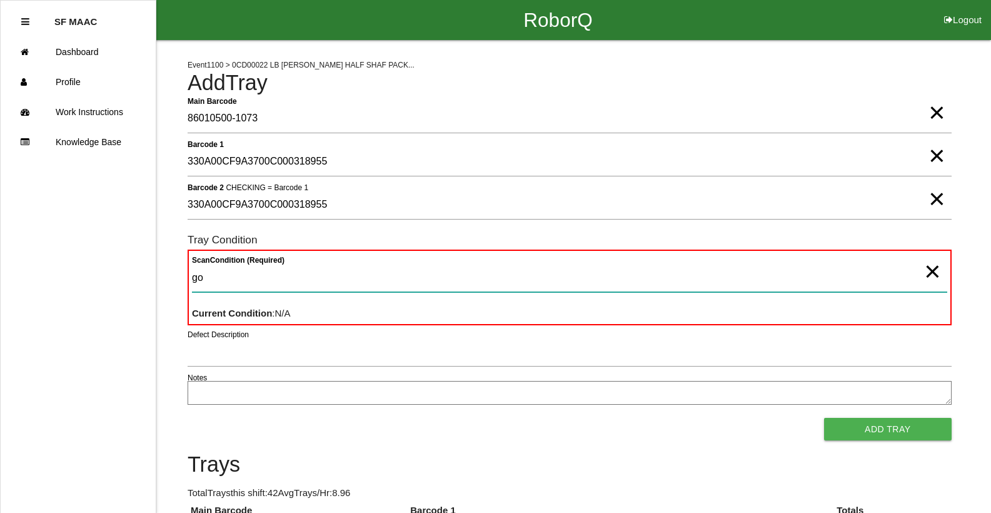
type Condition "goo"
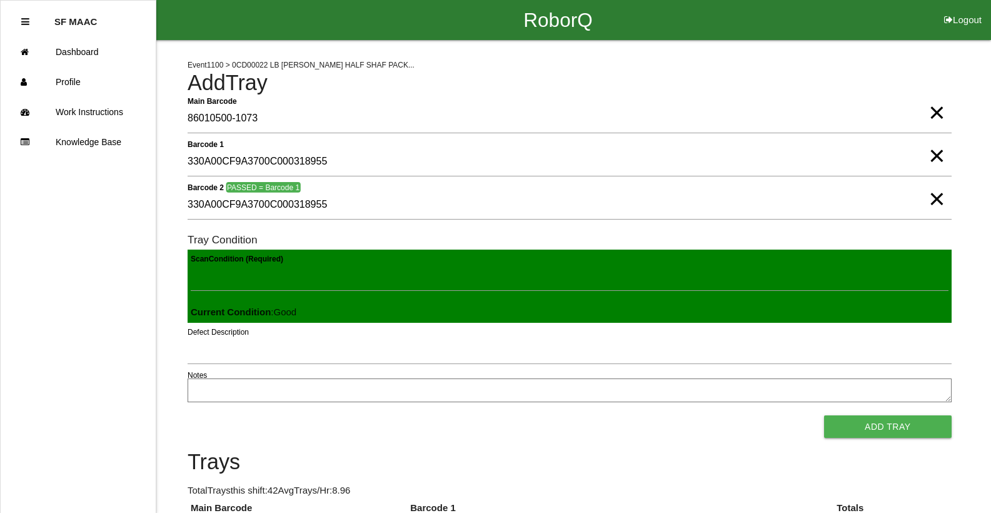
click at [824, 415] on button "Add Tray" at bounding box center [888, 426] width 128 height 23
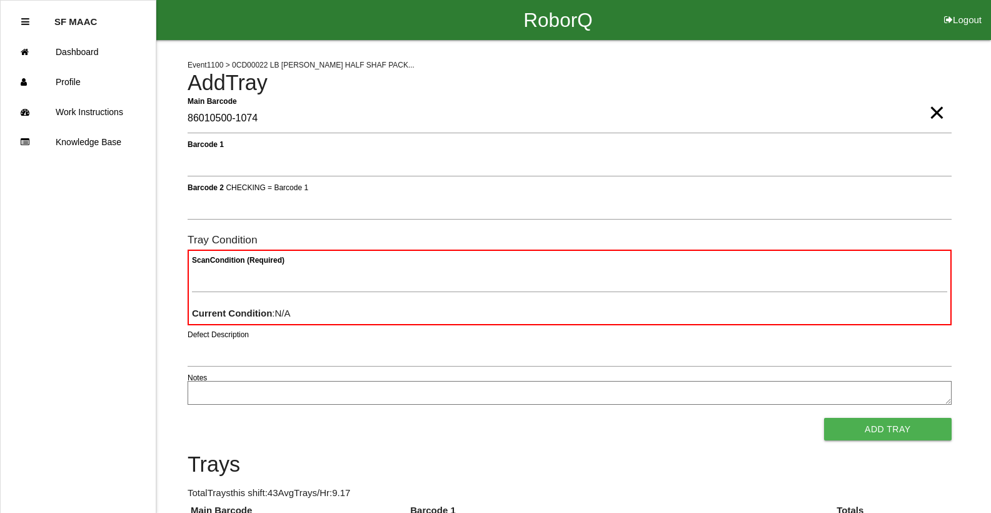
type Barcode "86010500-1074"
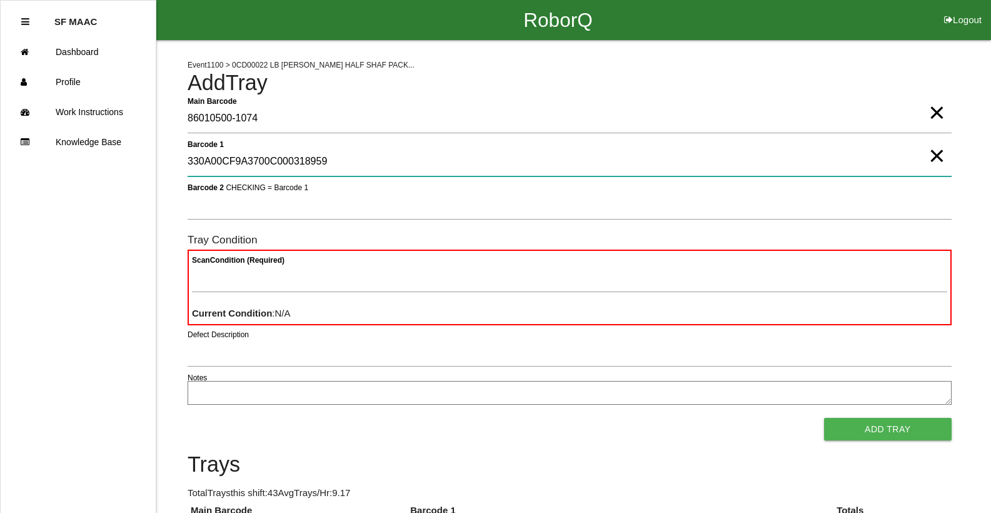
type 1 "330A00CF9A3700C000318959"
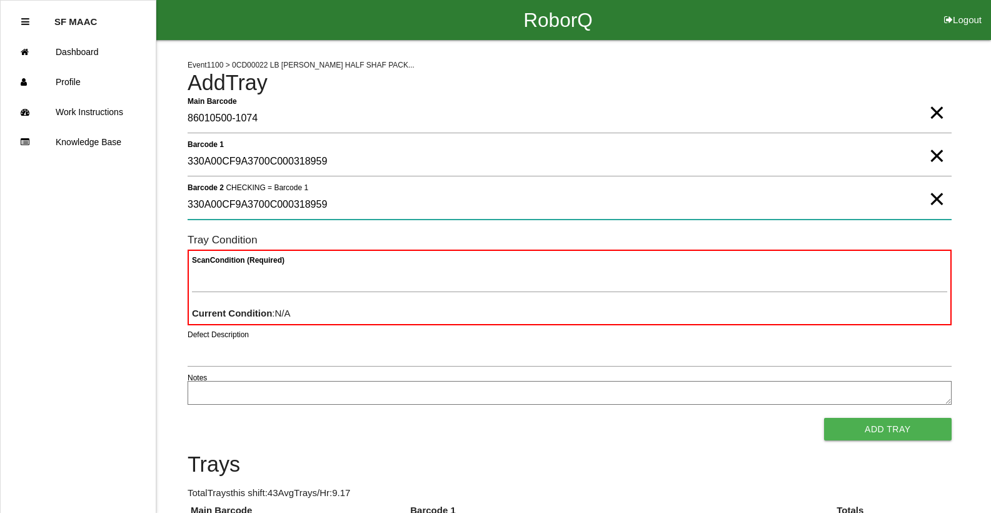
type 2 "330A00CF9A3700C000318959"
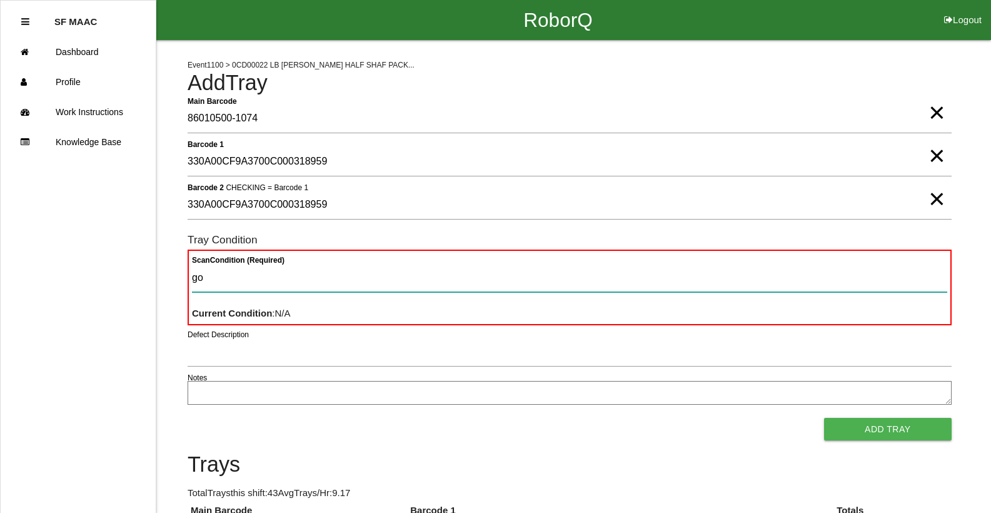
type Condition "goo"
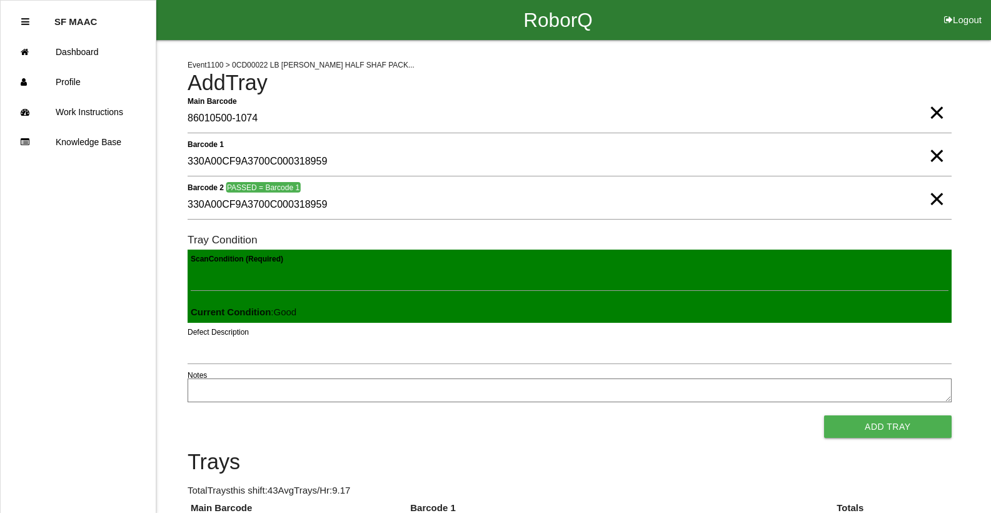
click at [824, 415] on button "Add Tray" at bounding box center [888, 426] width 128 height 23
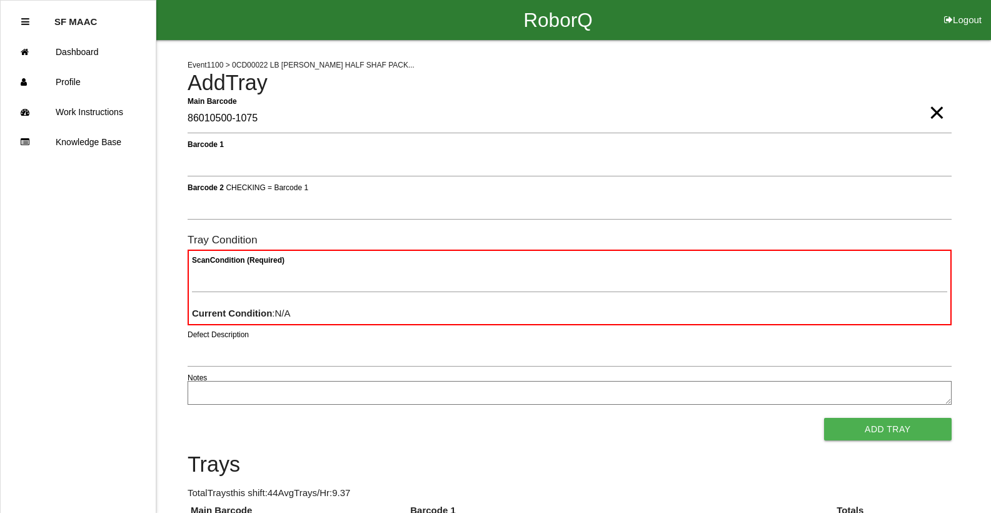
type Barcode "86010500-1075"
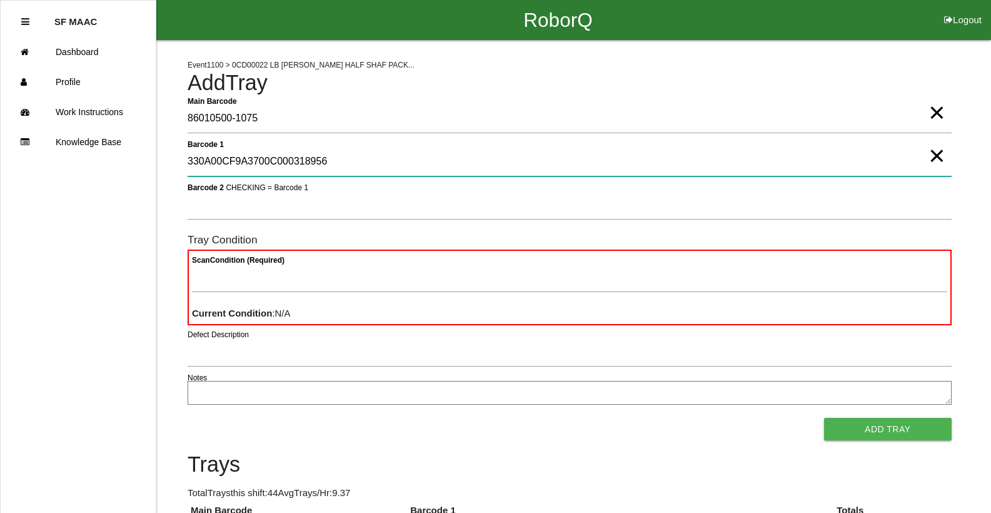
type 1 "330A00CF9A3700C000318956"
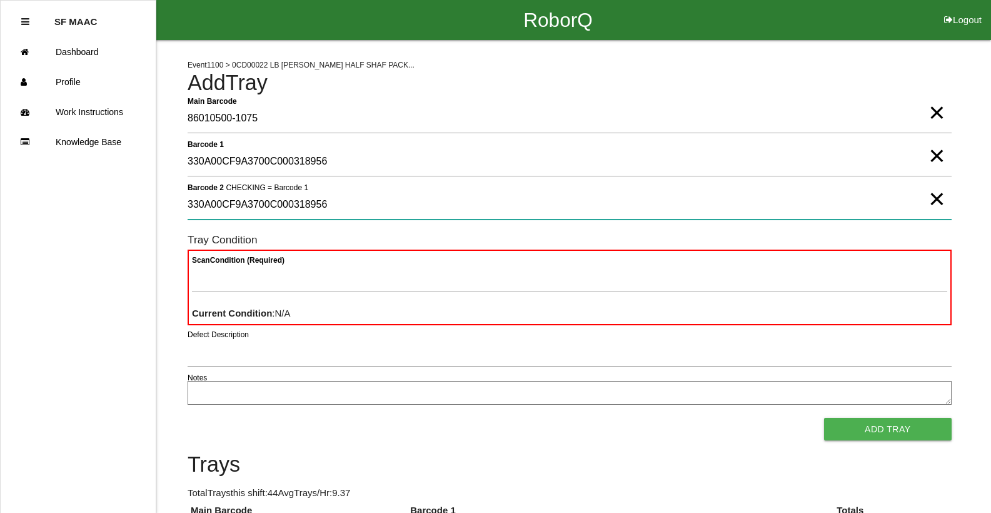
type 2 "330A00CF9A3700C000318956"
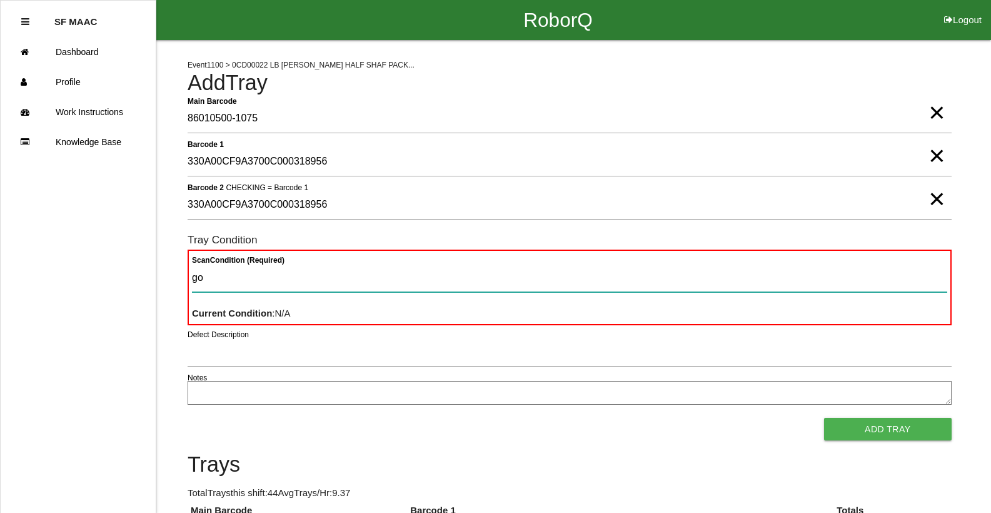
type Condition "goo"
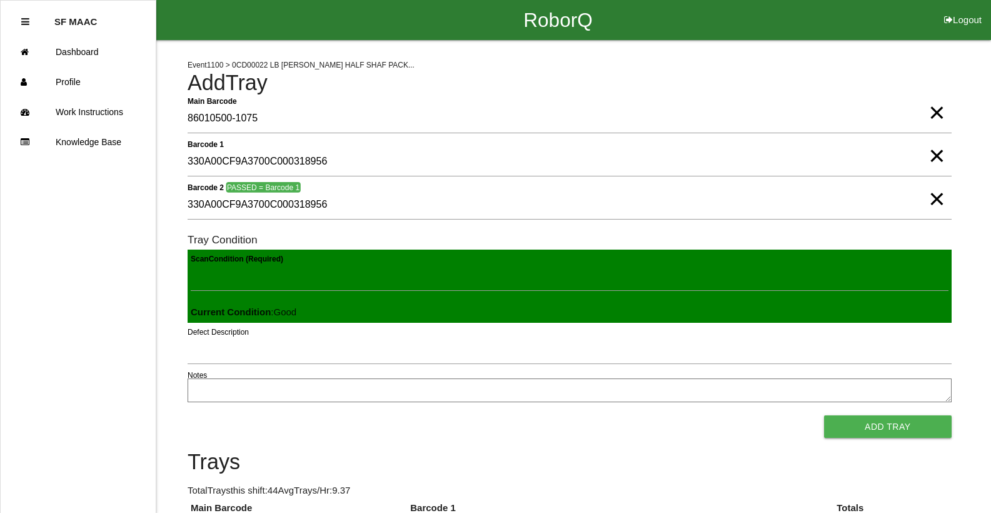
click at [824, 415] on button "Add Tray" at bounding box center [888, 426] width 128 height 23
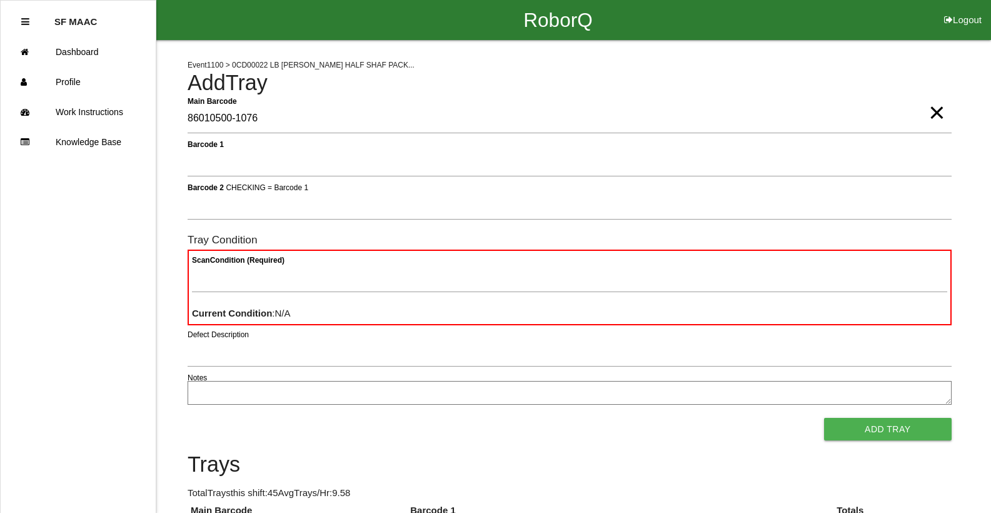
type Barcode "86010500-1076"
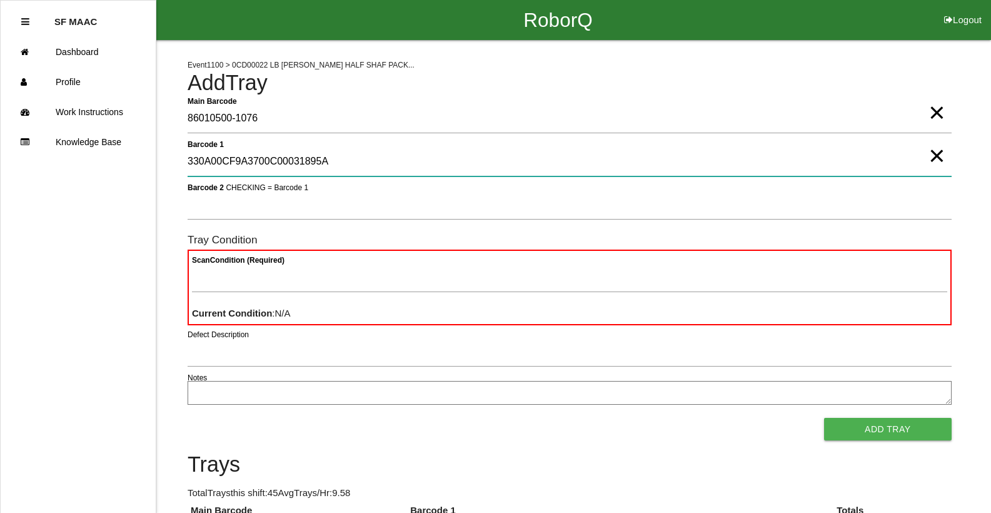
type 1 "330A00CF9A3700C00031895A"
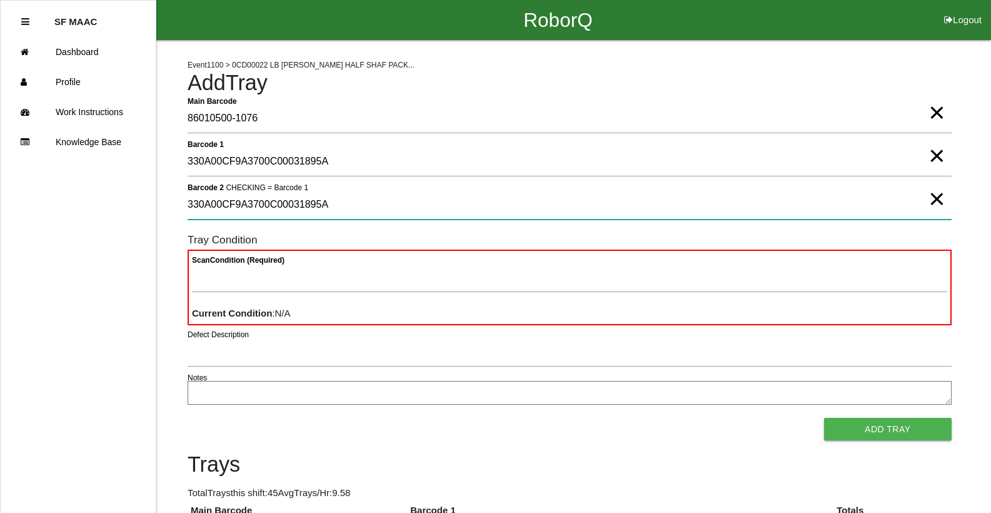
type 2 "330A00CF9A3700C00031895A"
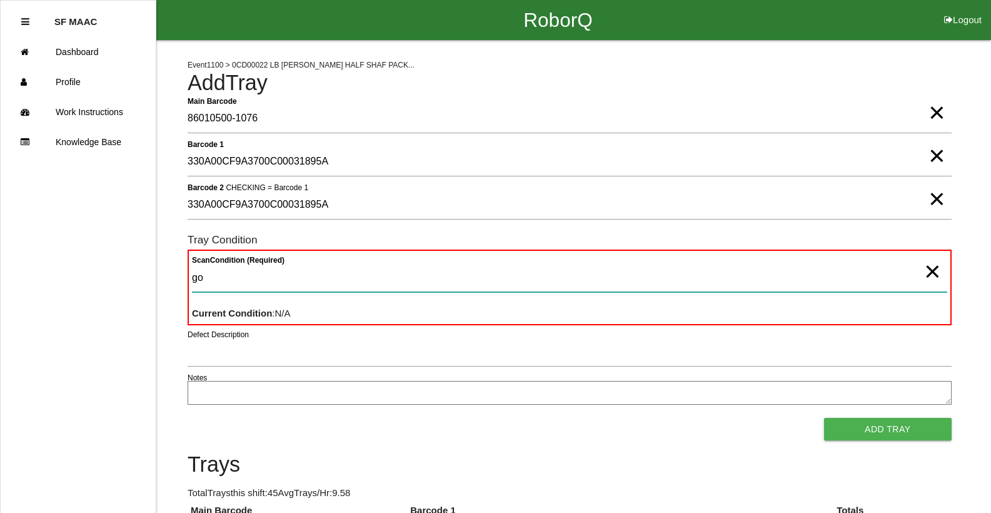
type Condition "goo"
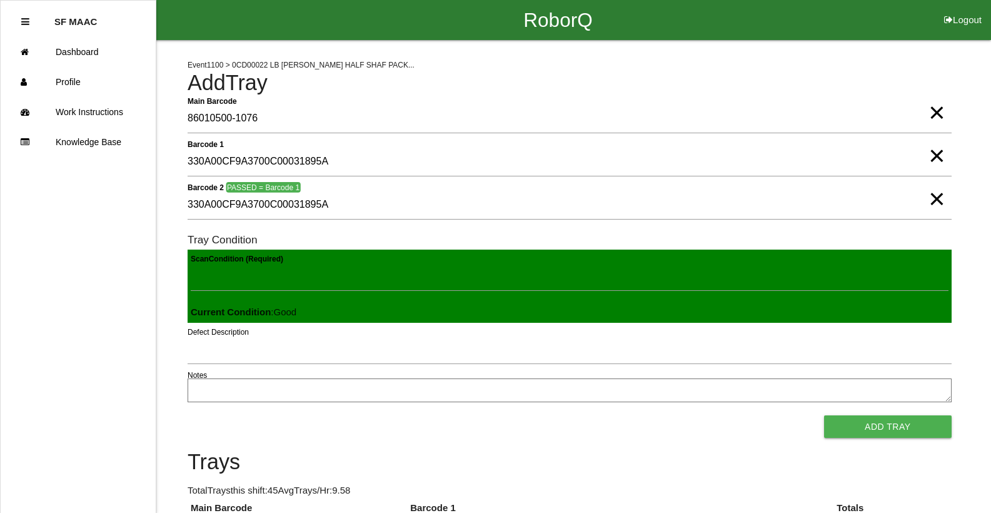
click at [824, 415] on button "Add Tray" at bounding box center [888, 426] width 128 height 23
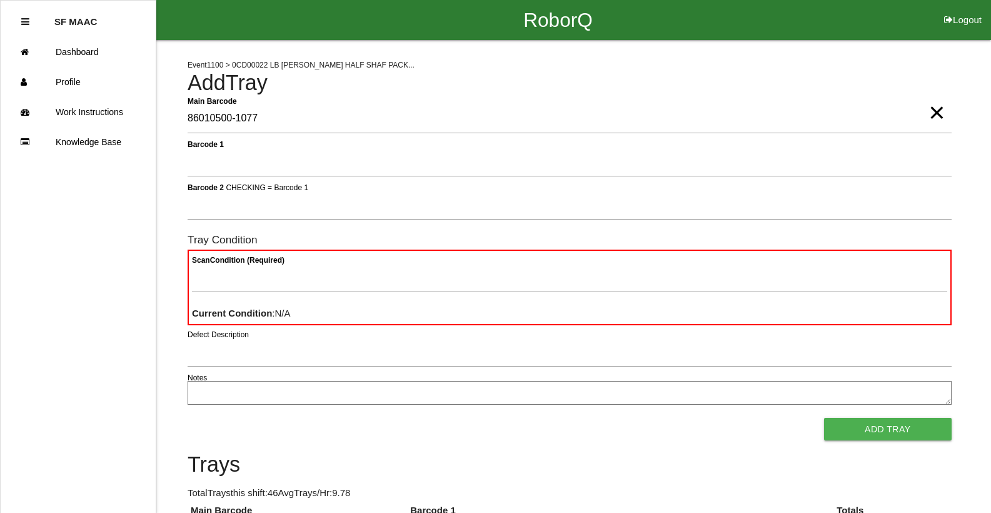
type Barcode "86010500-1077"
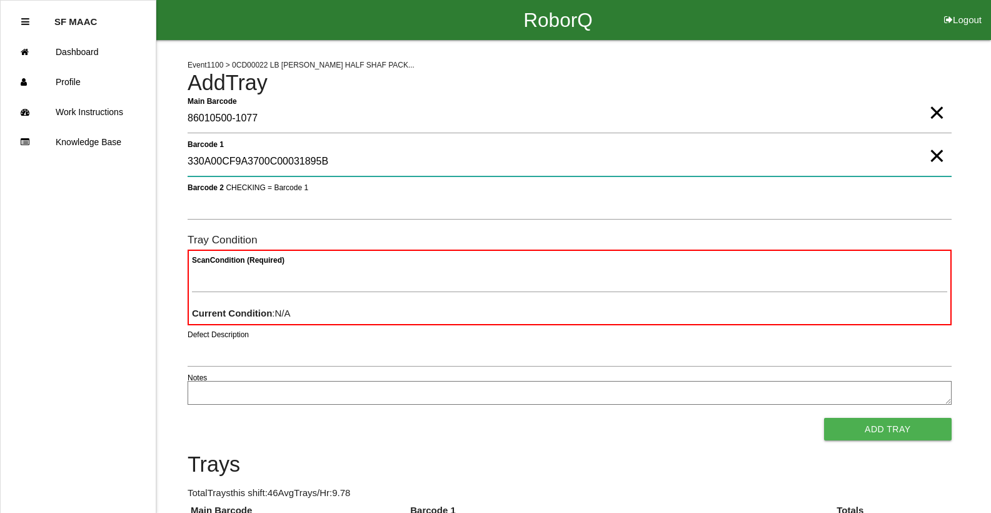
type 1 "330A00CF9A3700C00031895B"
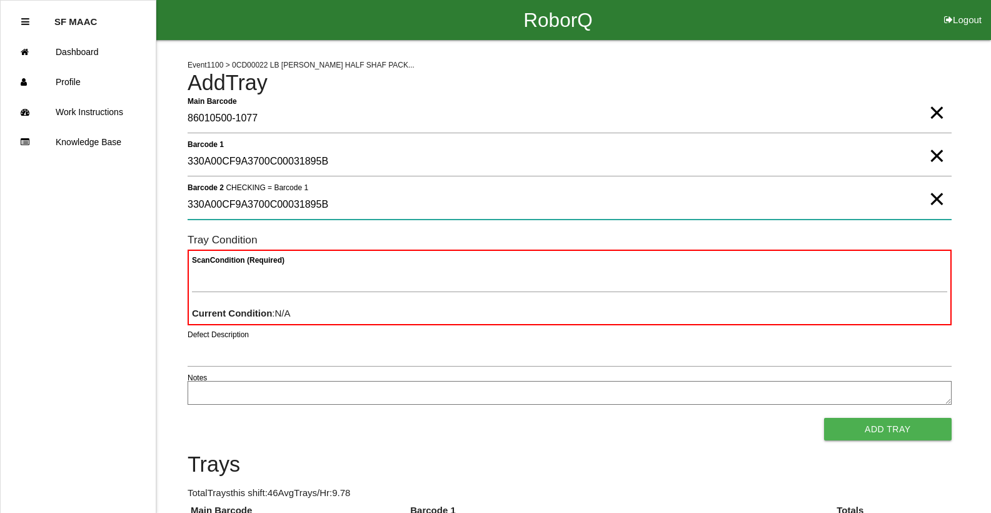
type 2 "330A00CF9A3700C00031895B"
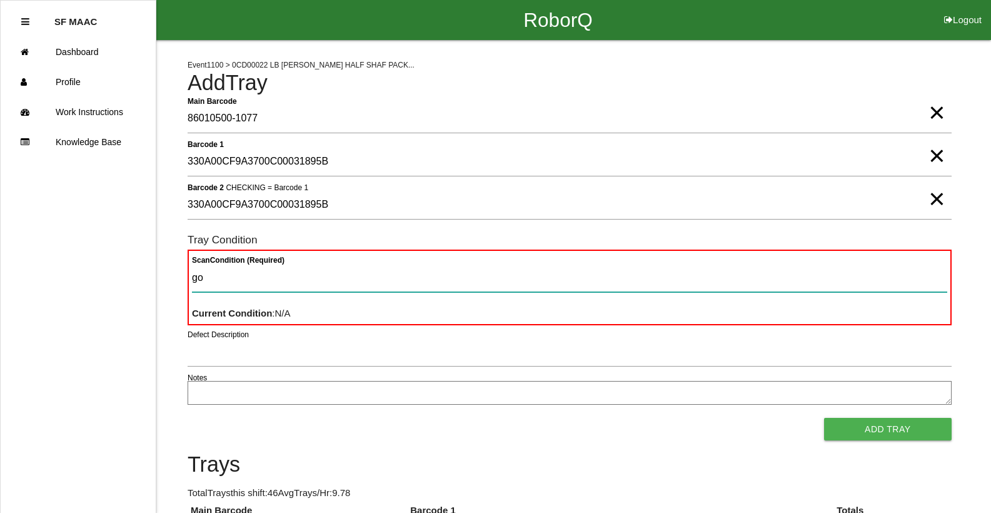
type Condition "goo"
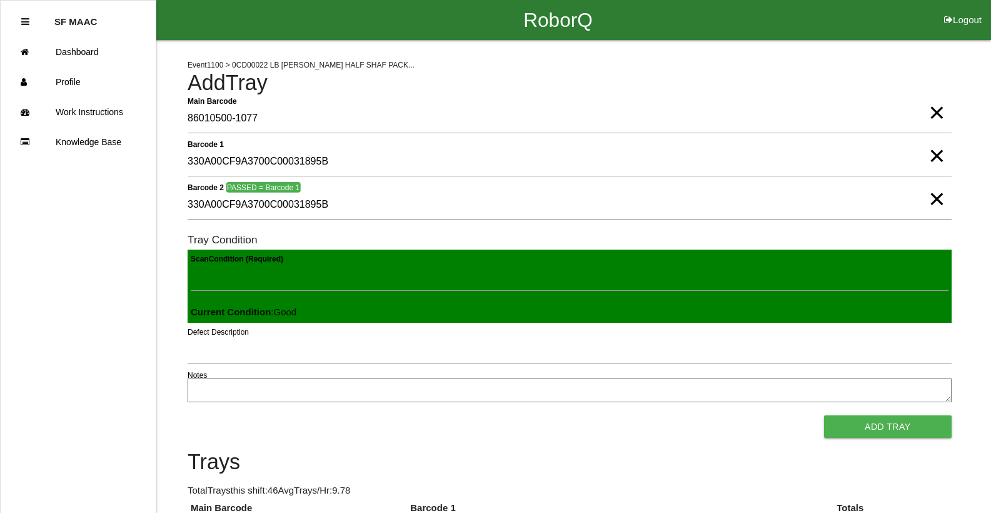
click at [824, 415] on button "Add Tray" at bounding box center [888, 426] width 128 height 23
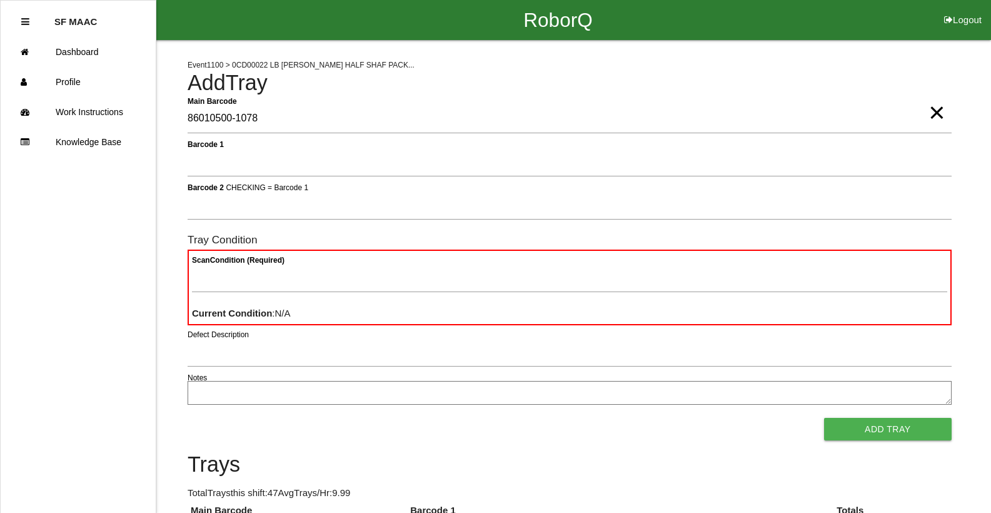
type Barcode "86010500-1078"
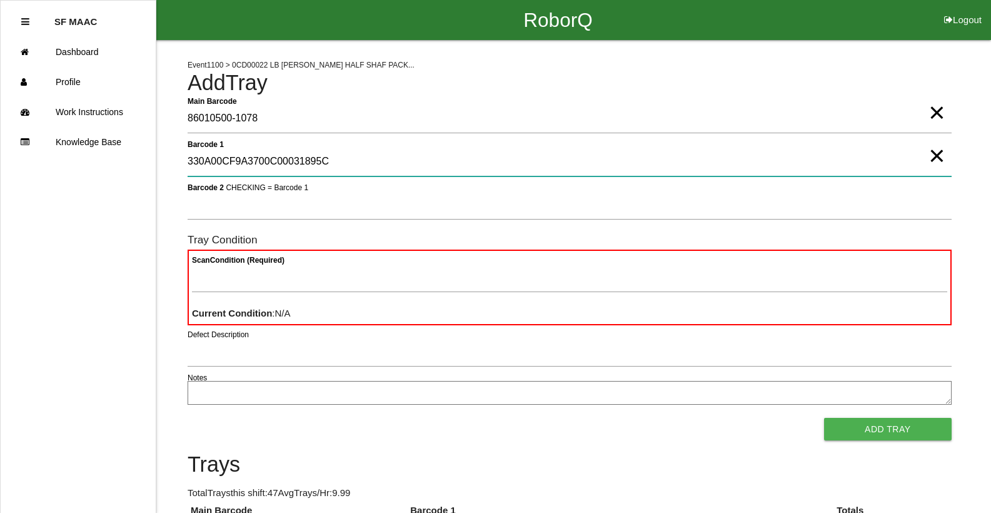
type 1 "330A00CF9A3700C00031895C"
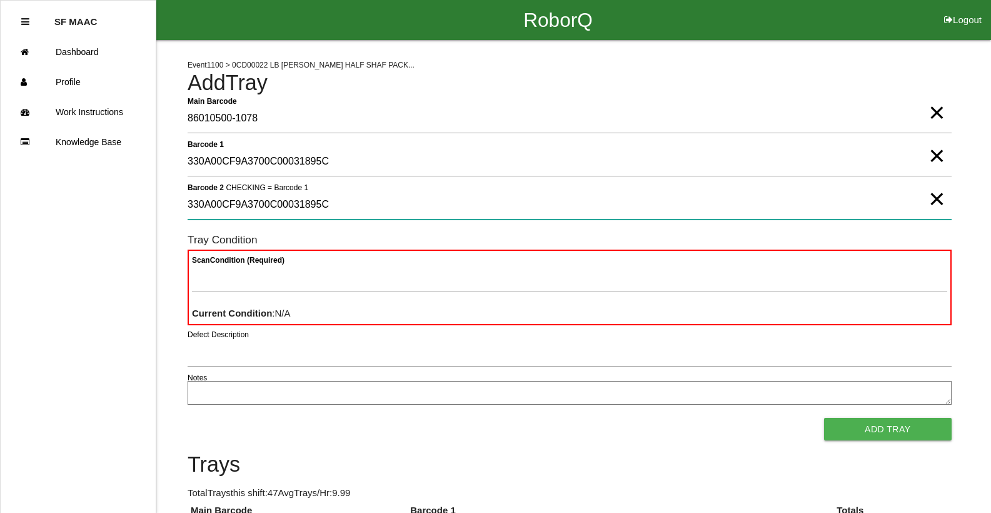
type 2 "330A00CF9A3700C00031895C"
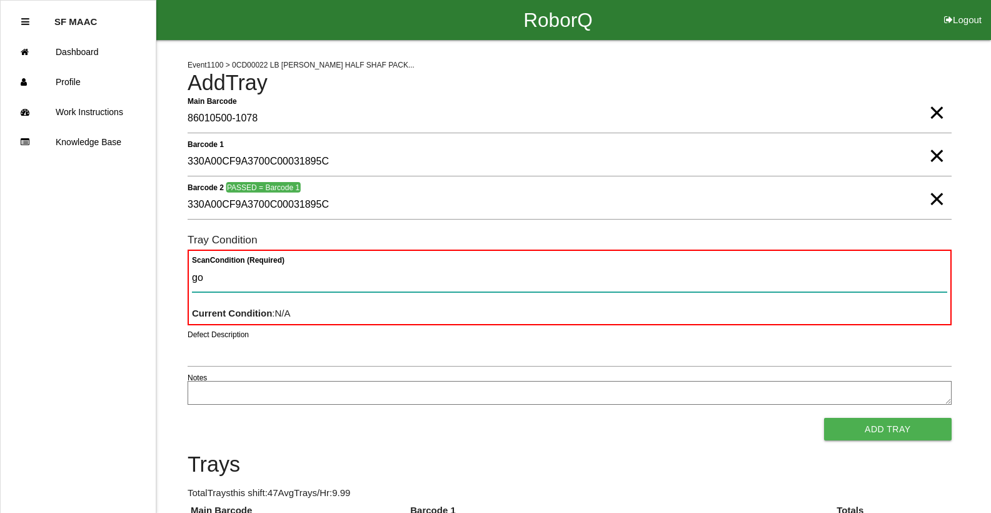
type Condition "goo"
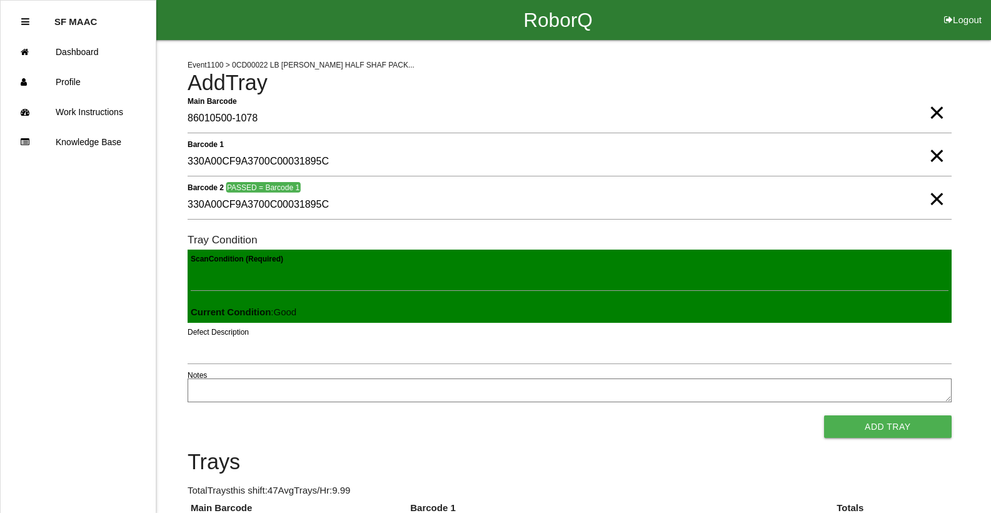
click button "Add Tray" at bounding box center [888, 426] width 128 height 23
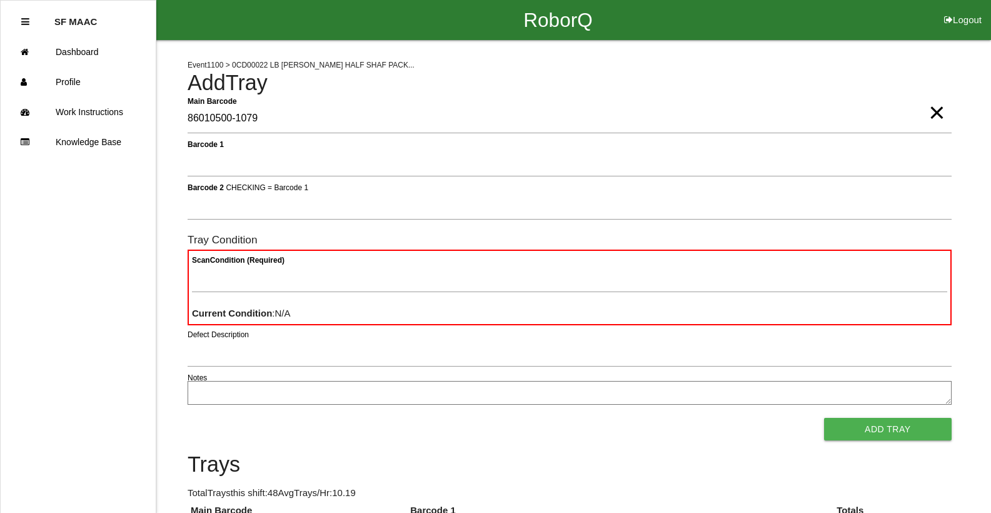
type Barcode "86010500-1079"
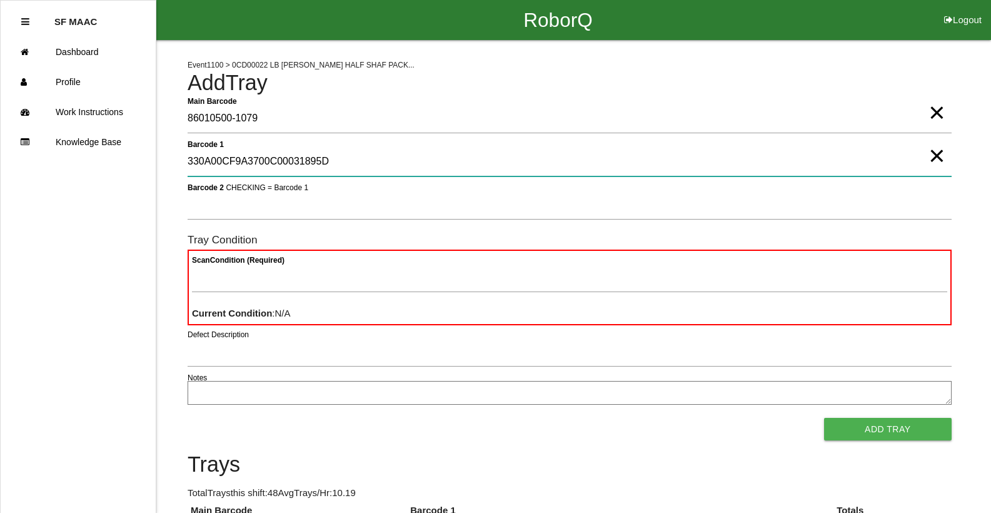
type 1 "330A00CF9A3700C00031895D"
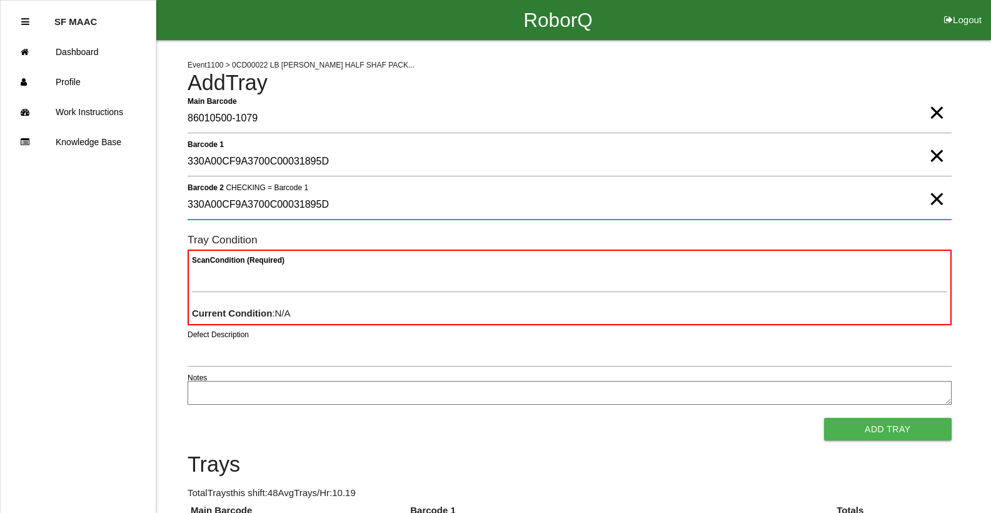
type 2 "330A00CF9A3700C00031895D"
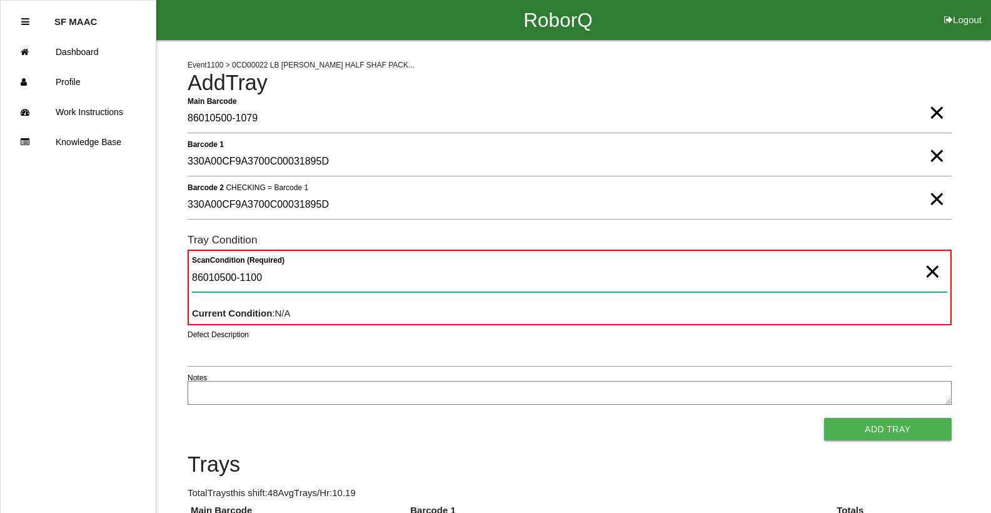
type Condition "86010500-1100"
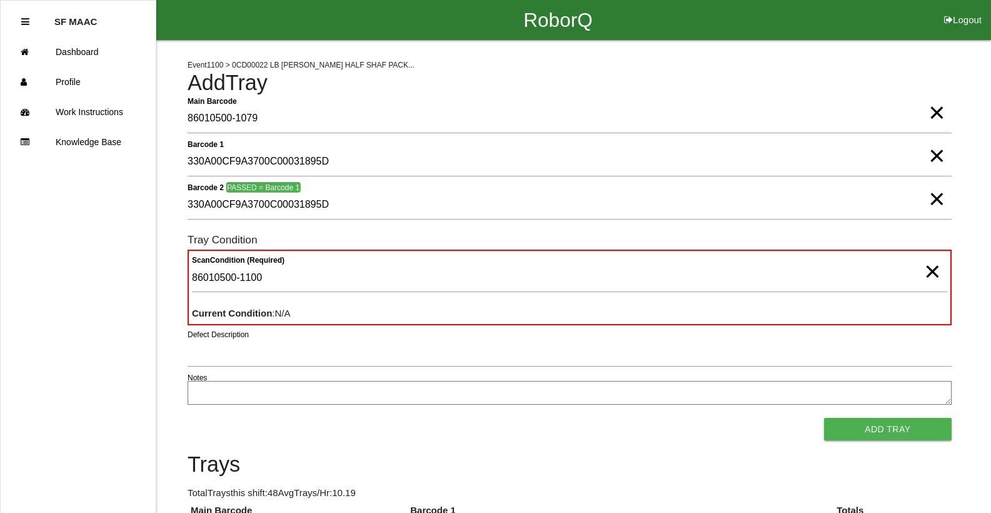
click at [824, 418] on button "Add Tray" at bounding box center [888, 429] width 128 height 23
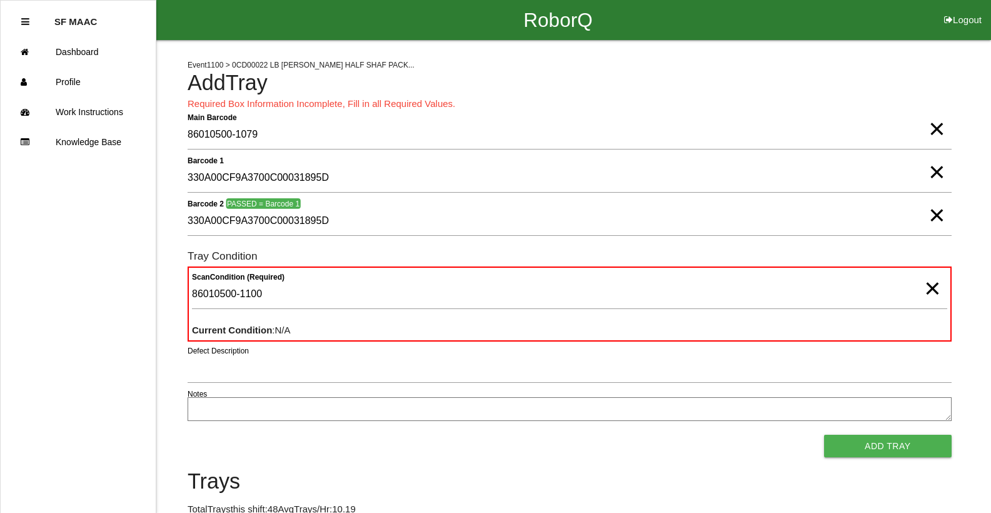
click at [939, 129] on span "×" at bounding box center [936, 116] width 16 height 25
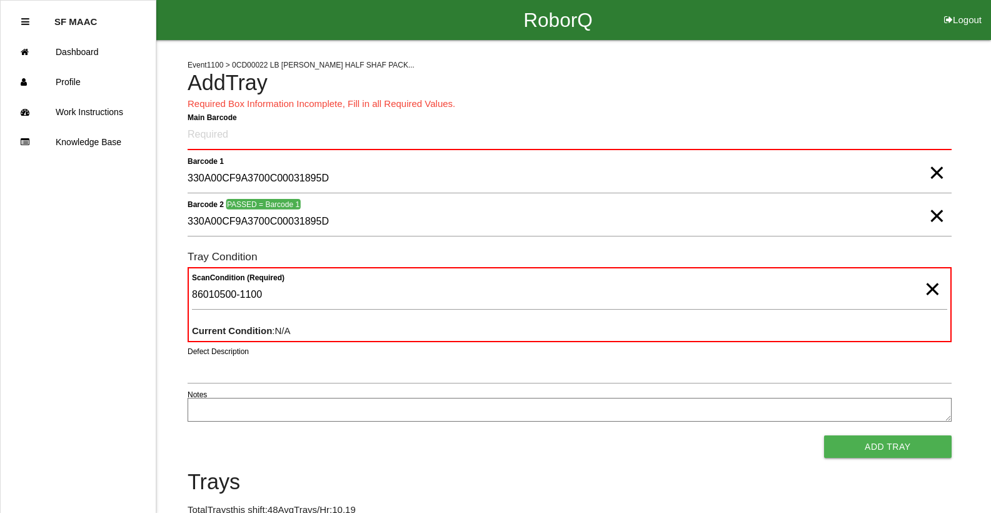
click at [938, 163] on span "×" at bounding box center [936, 160] width 16 height 25
click at [932, 216] on span "×" at bounding box center [936, 203] width 16 height 25
click at [929, 288] on span "×" at bounding box center [932, 276] width 16 height 25
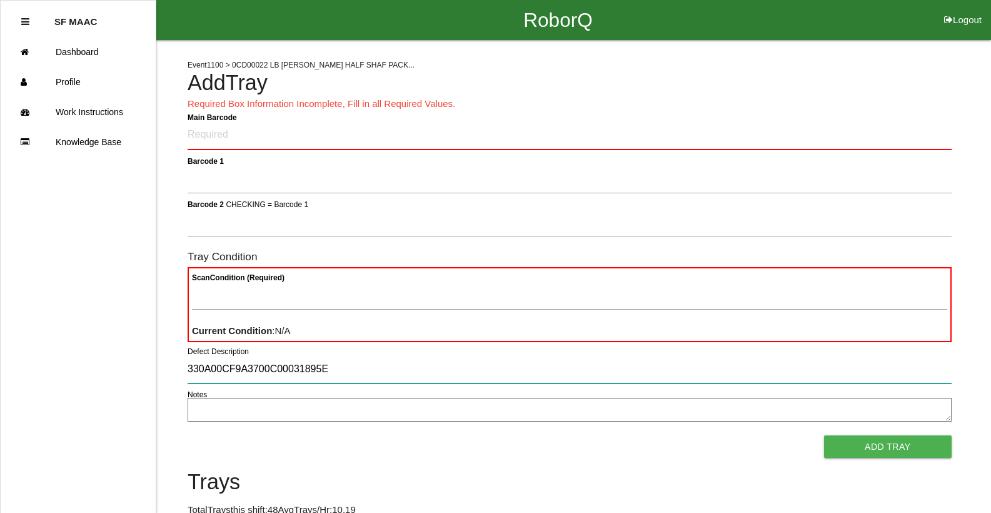
type input "330A00CF9A3700C00031895E"
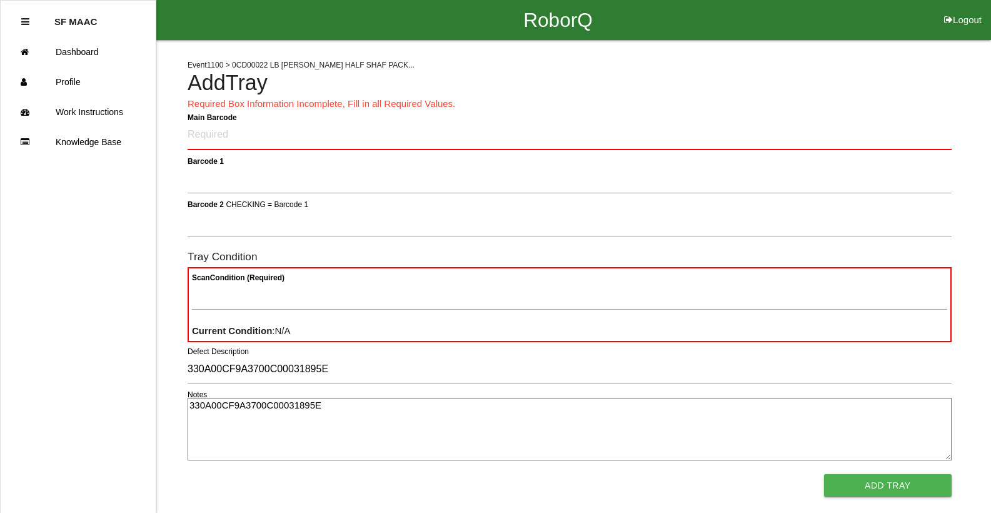
type textarea "330A00CF9A3700C00031895E"
click at [689, 141] on Barcode "Main Barcode" at bounding box center [570, 135] width 764 height 29
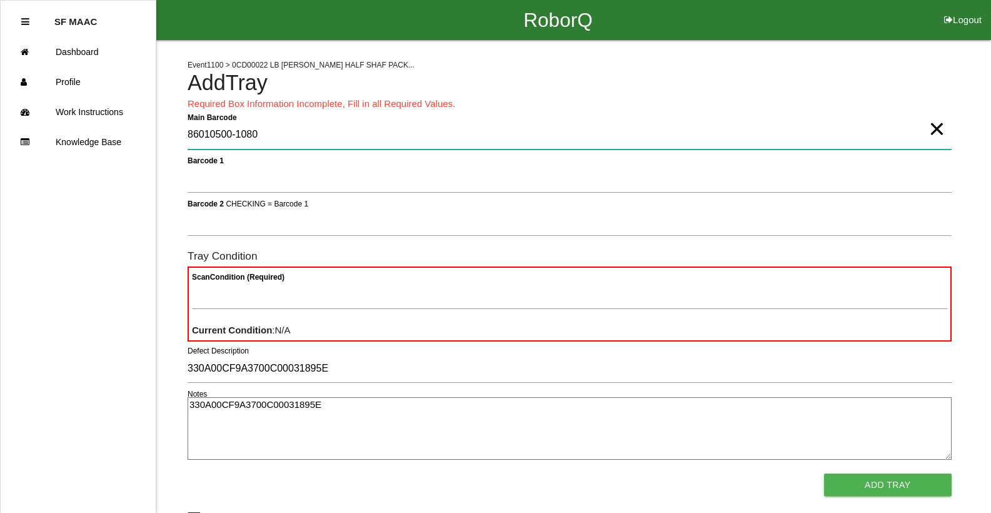
type Barcode "86010500-1080"
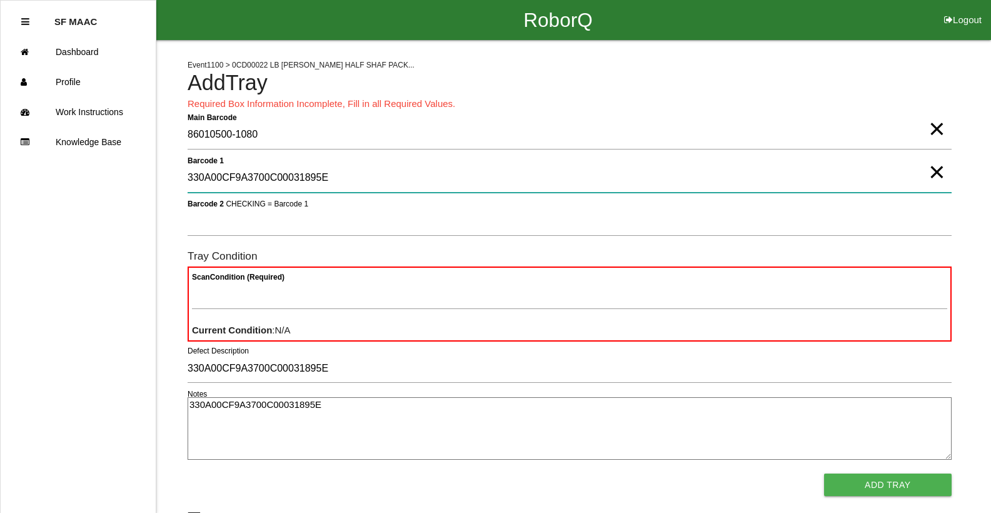
type 1 "330A00CF9A3700C00031895E"
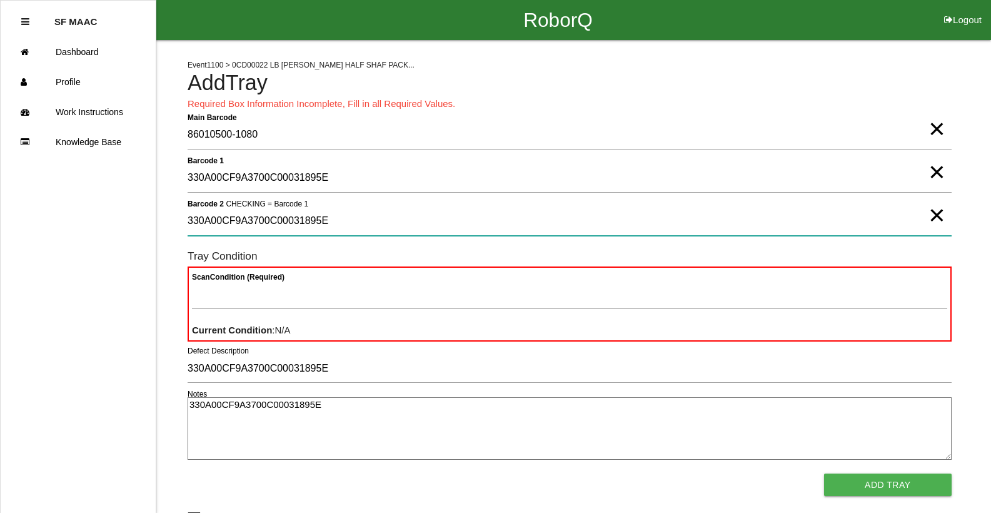
type 2 "330A00CF9A3700C00031895E"
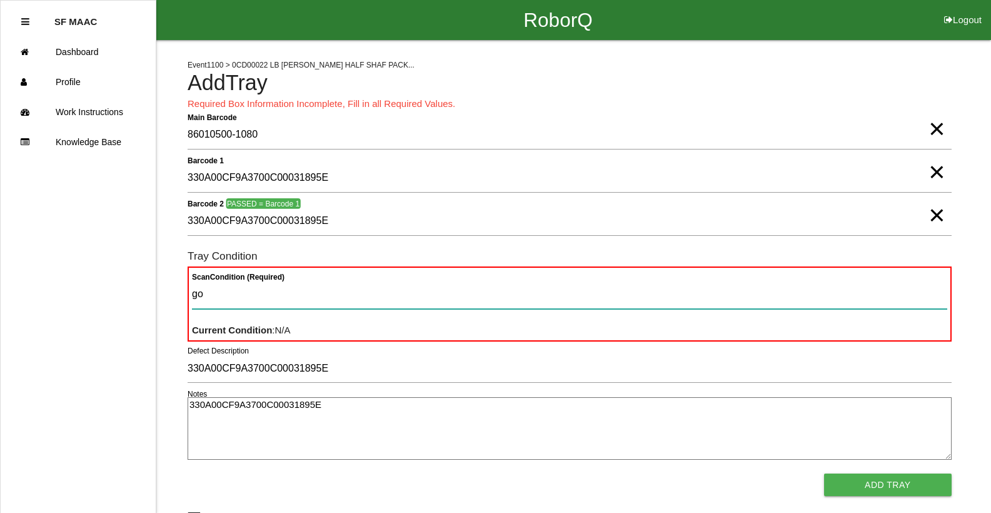
type Condition "goo"
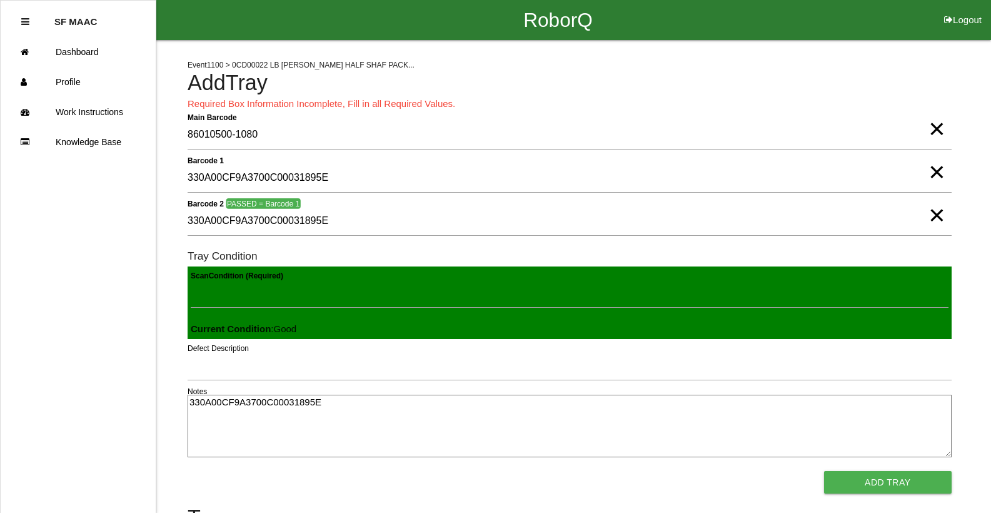
click at [824, 471] on button "Add Tray" at bounding box center [888, 482] width 128 height 23
